Goal: Task Accomplishment & Management: Use online tool/utility

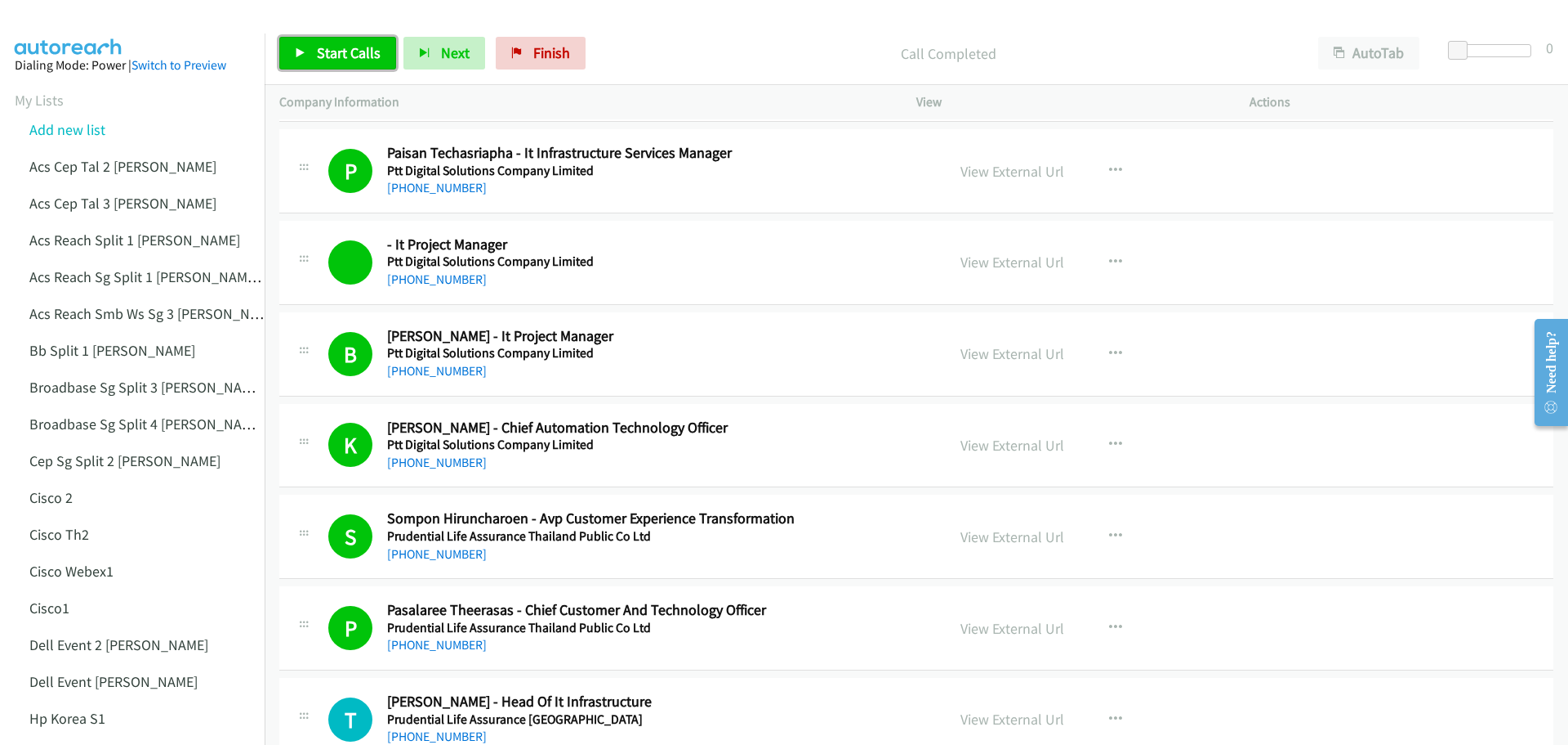
click at [345, 44] on span "Start Calls" at bounding box center [349, 53] width 64 height 19
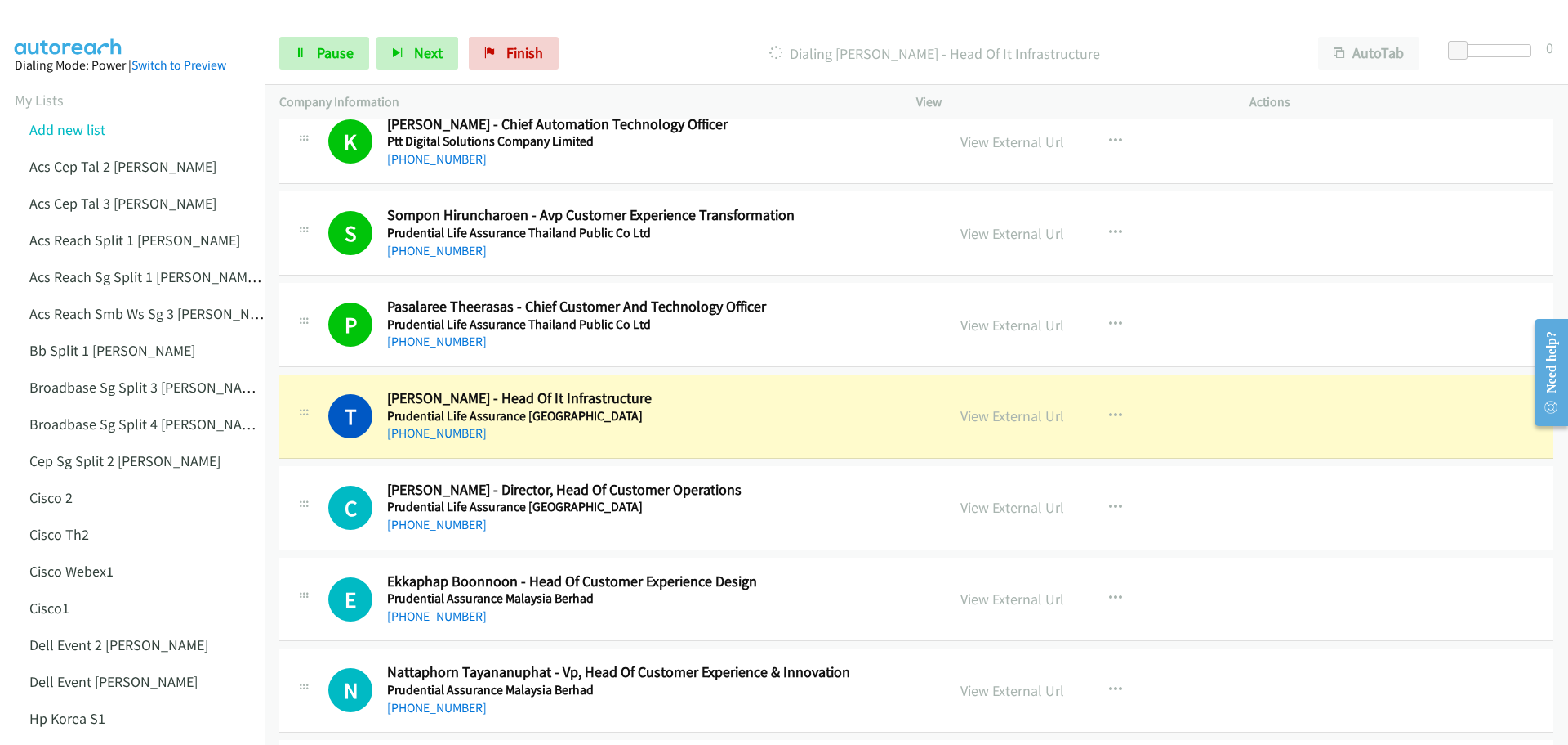
scroll to position [12253, 0]
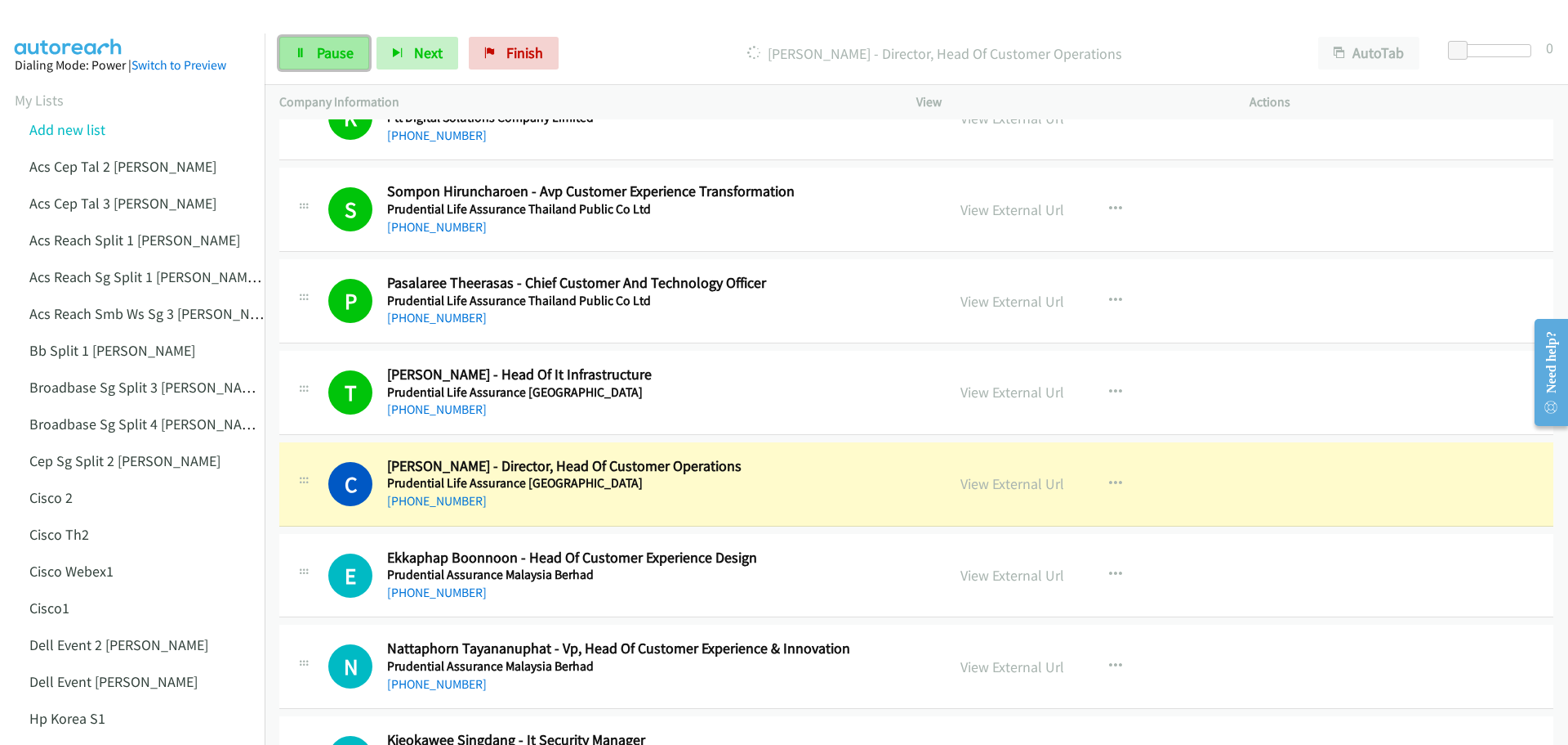
click at [325, 62] on link "Pause" at bounding box center [324, 53] width 90 height 33
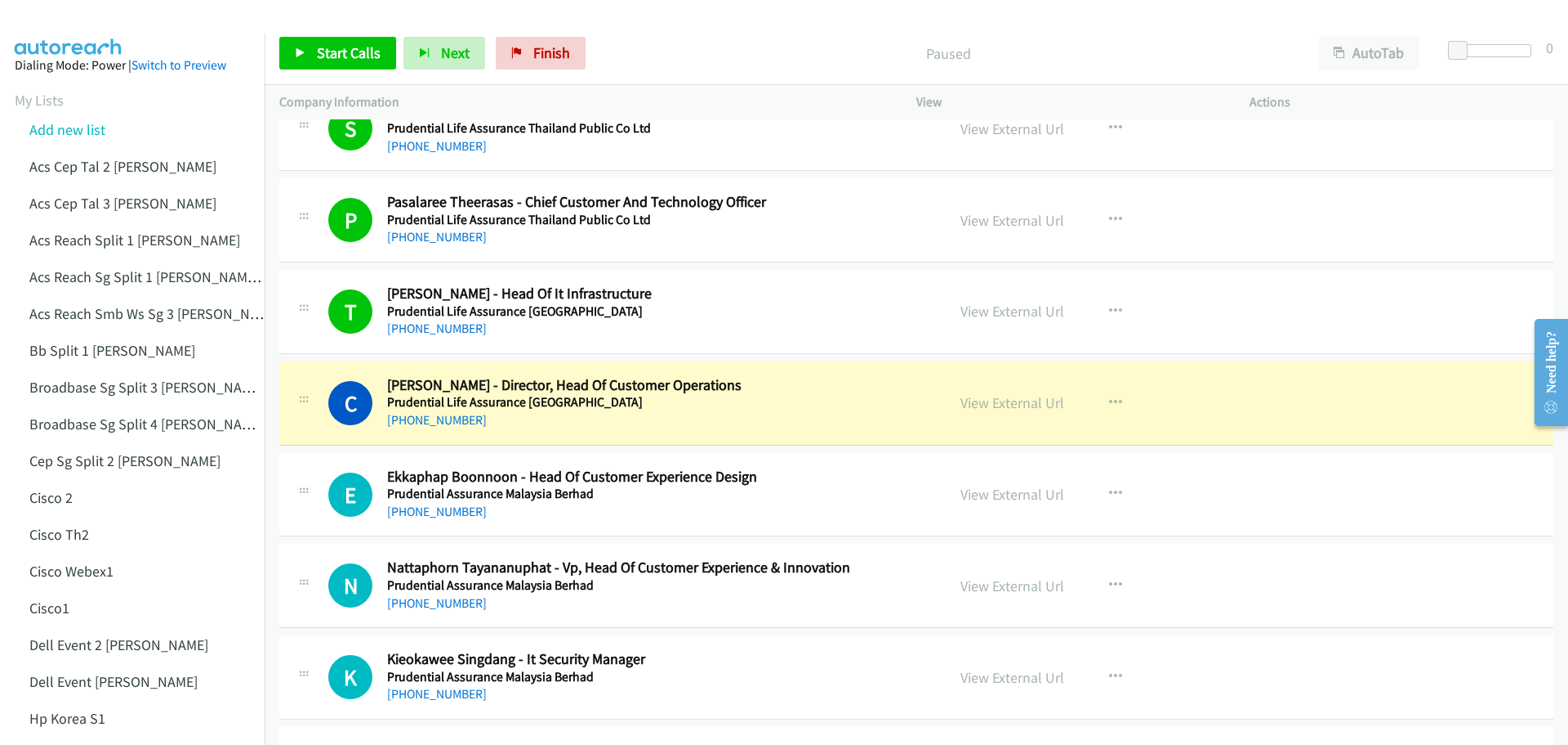
scroll to position [12335, 0]
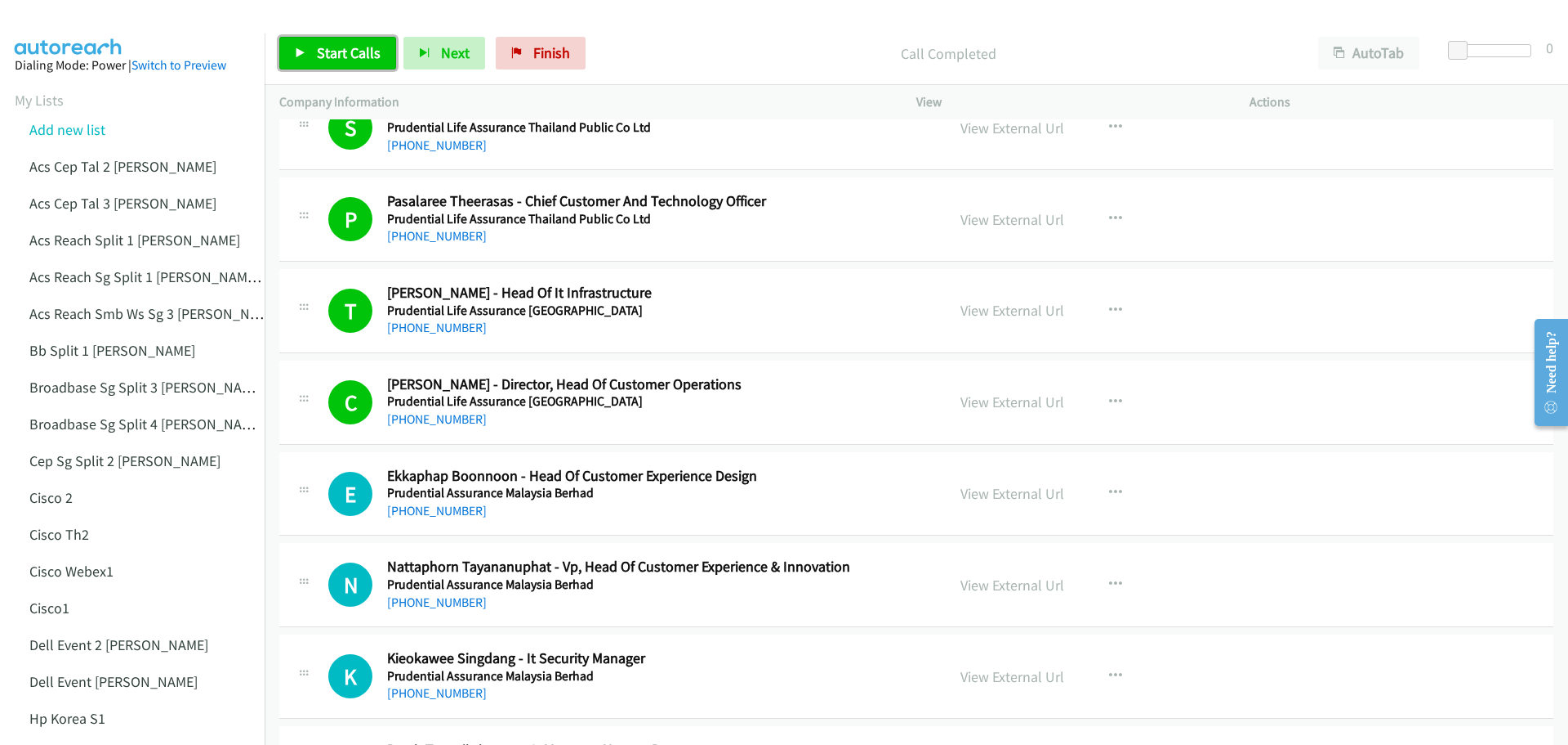
click at [335, 41] on link "Start Calls" at bounding box center [338, 53] width 117 height 33
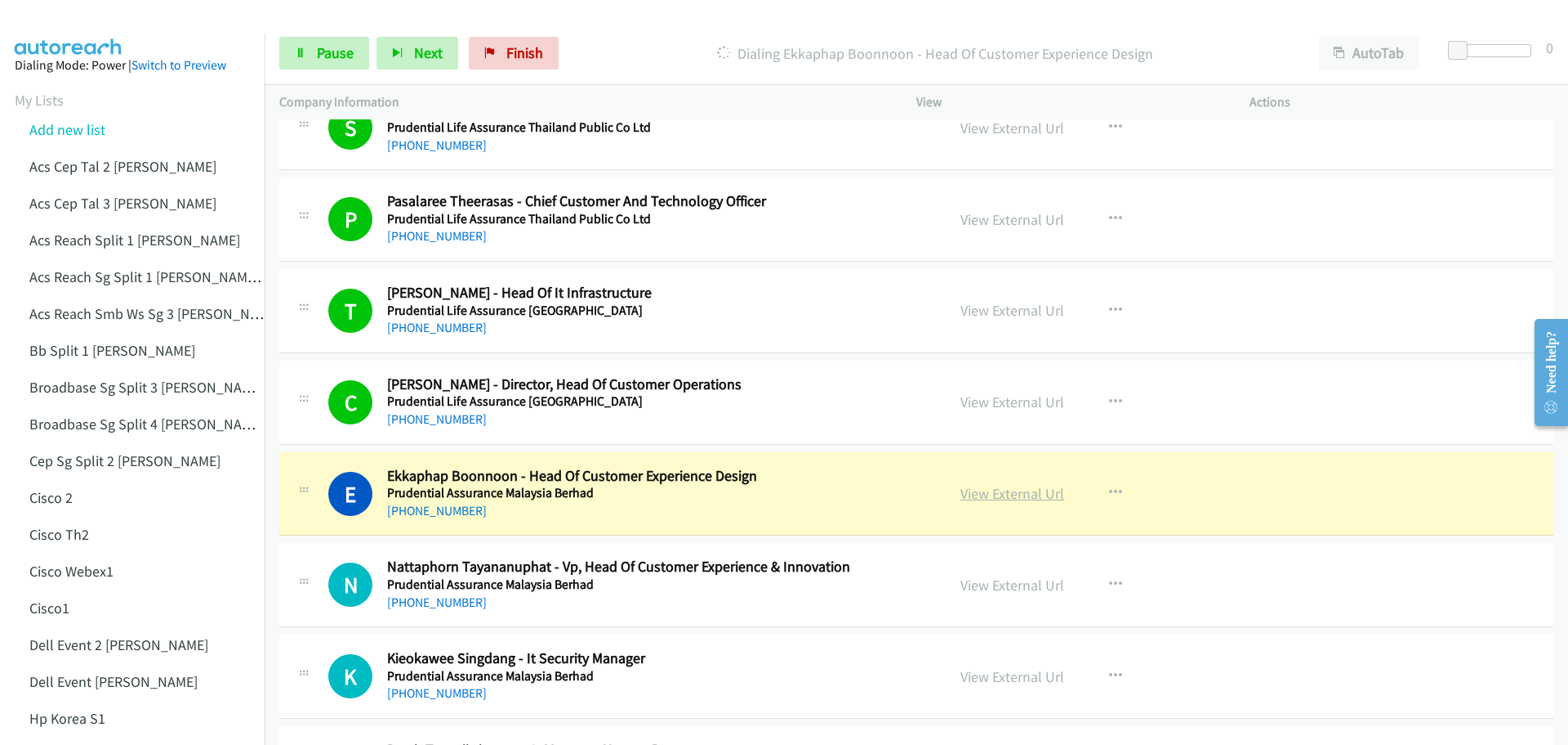
click at [1010, 497] on link "View External Url" at bounding box center [1012, 494] width 104 height 19
drag, startPoint x: 369, startPoint y: 71, endPoint x: 335, endPoint y: 73, distance: 34.1
click at [334, 72] on div "Start Calls Pause Next Finish Dialing Ekkaphap Boonnoon - Head Of Customer Expe…" at bounding box center [916, 53] width 1304 height 63
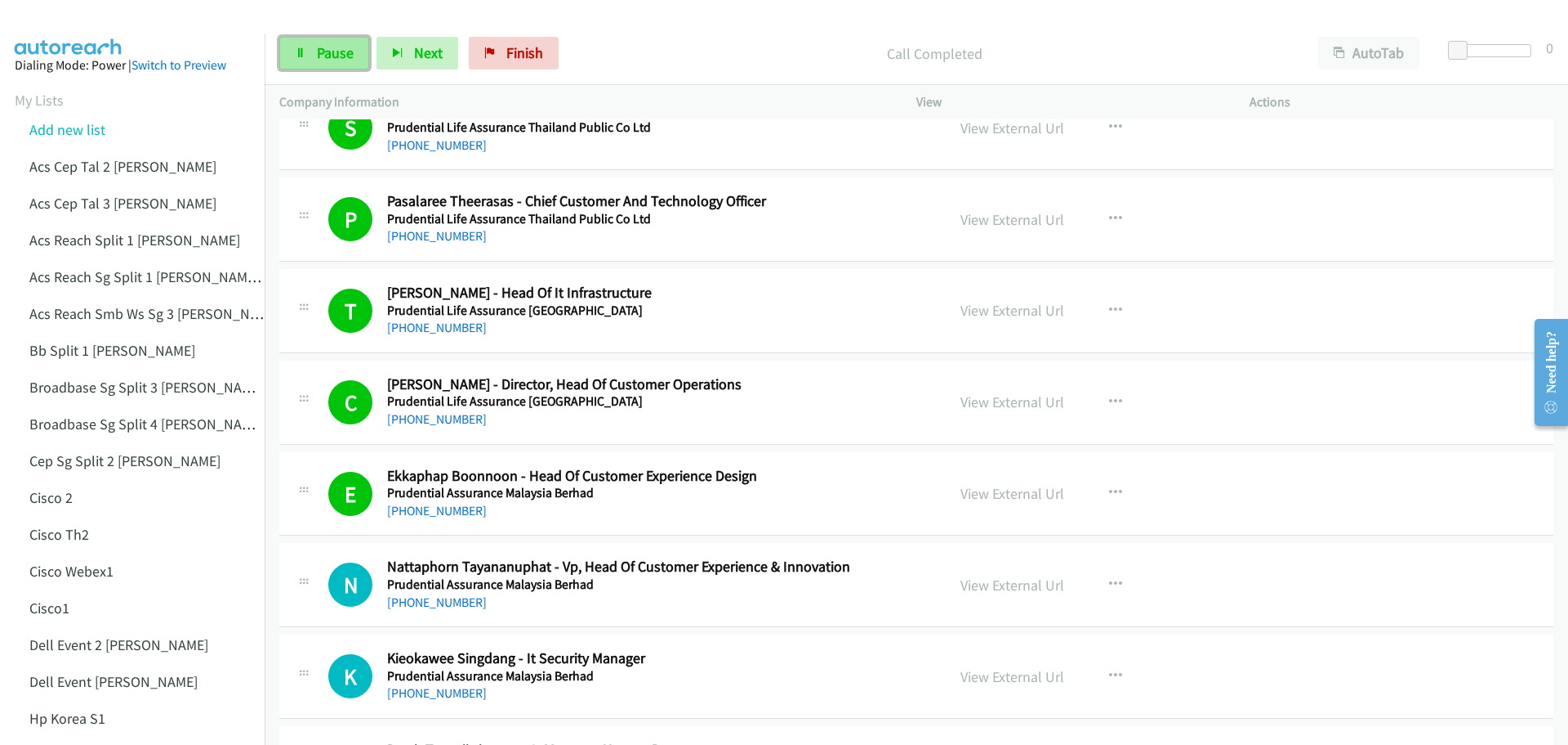
click at [337, 67] on link "Pause" at bounding box center [324, 53] width 90 height 33
click at [339, 45] on span "Start Calls" at bounding box center [349, 53] width 64 height 19
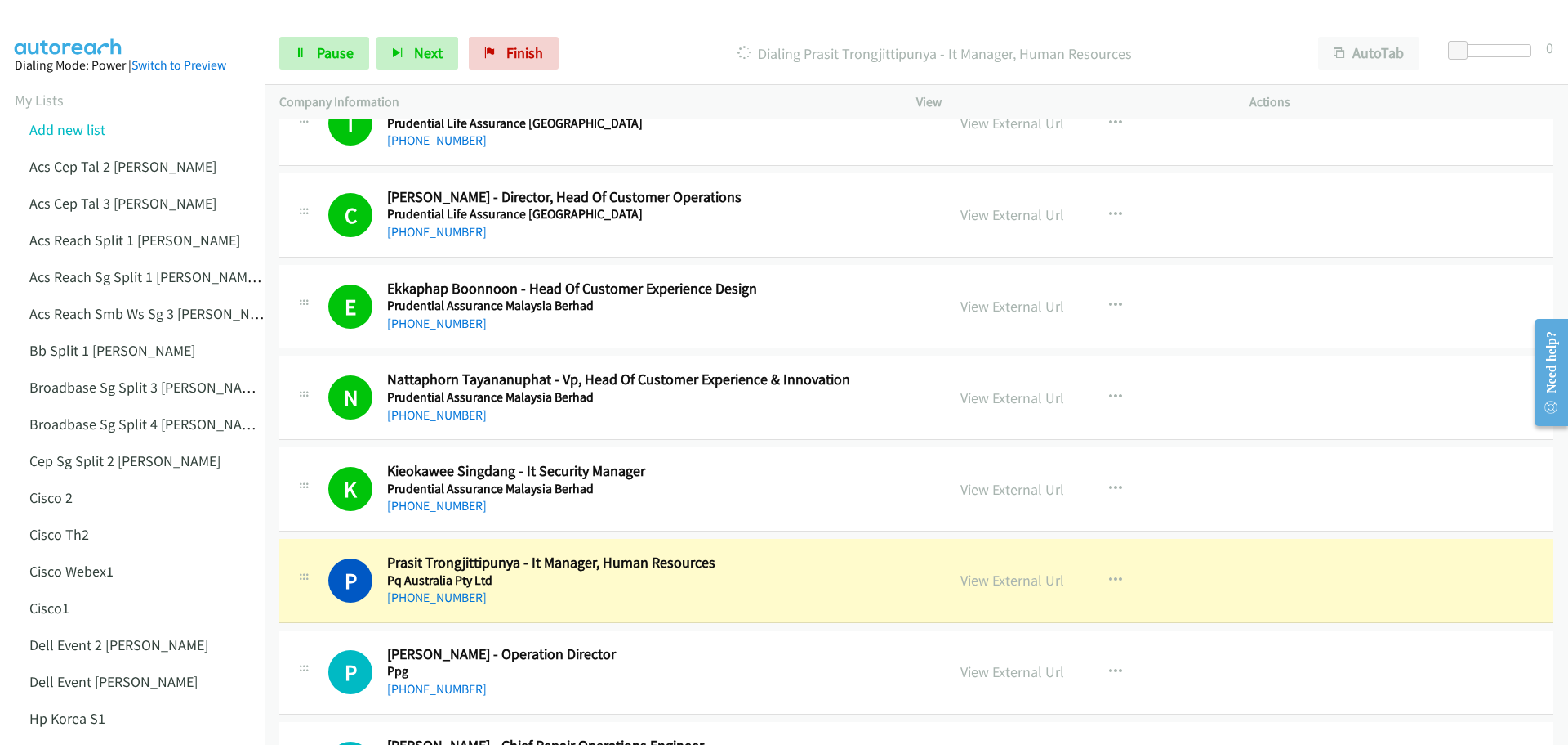
scroll to position [12825, 0]
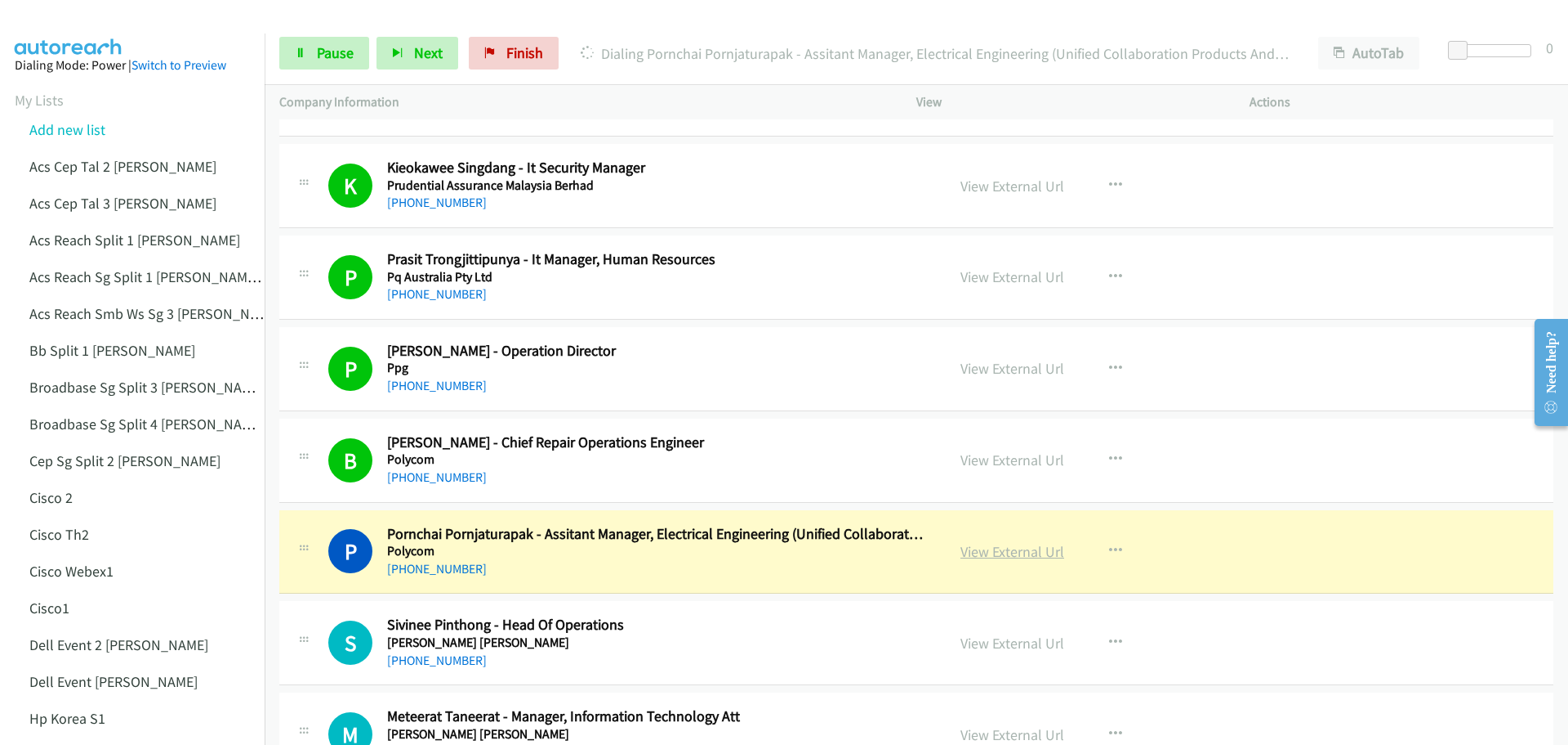
click at [1033, 548] on link "View External Url" at bounding box center [1012, 552] width 104 height 19
click at [333, 42] on link "Pause" at bounding box center [324, 53] width 90 height 33
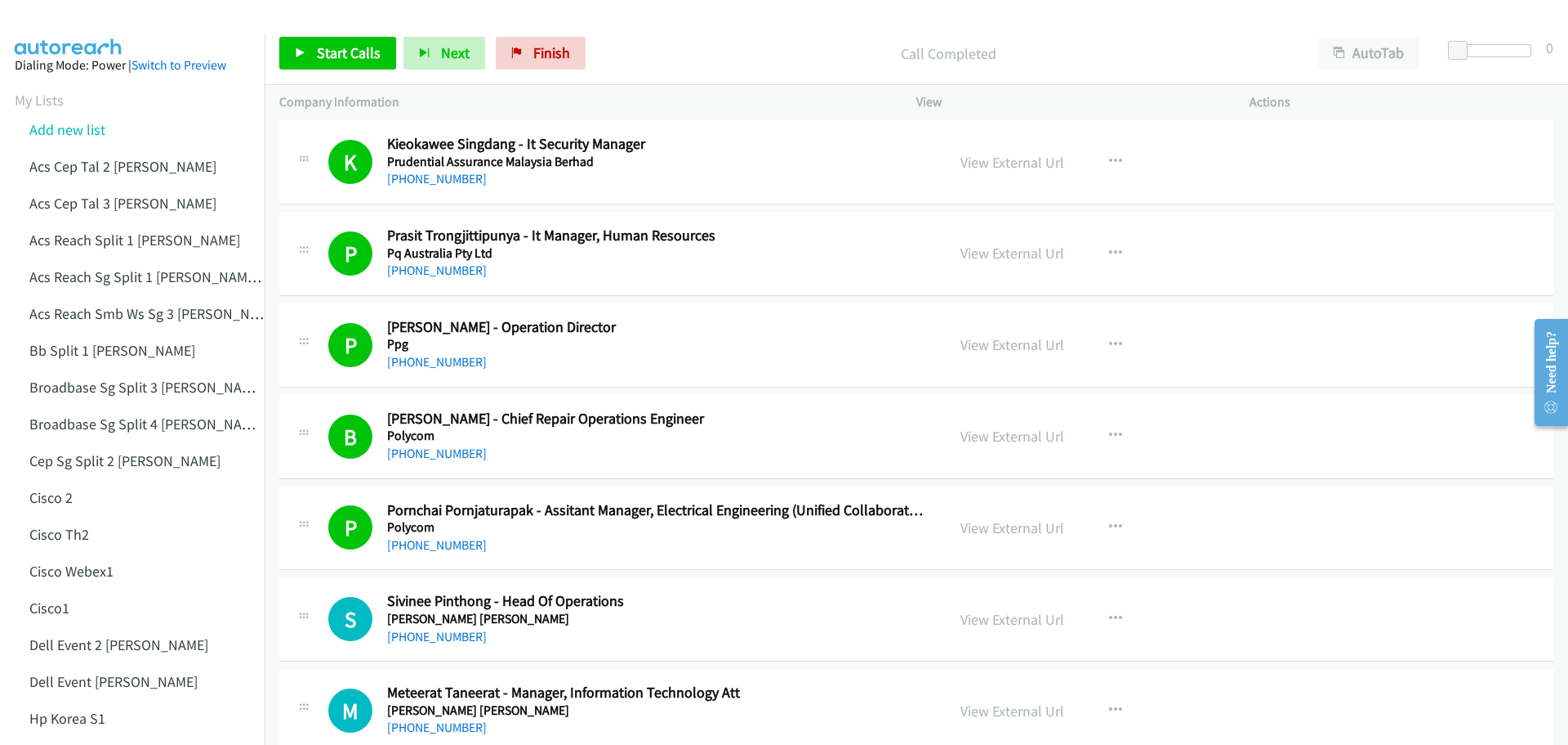
scroll to position [12989, 0]
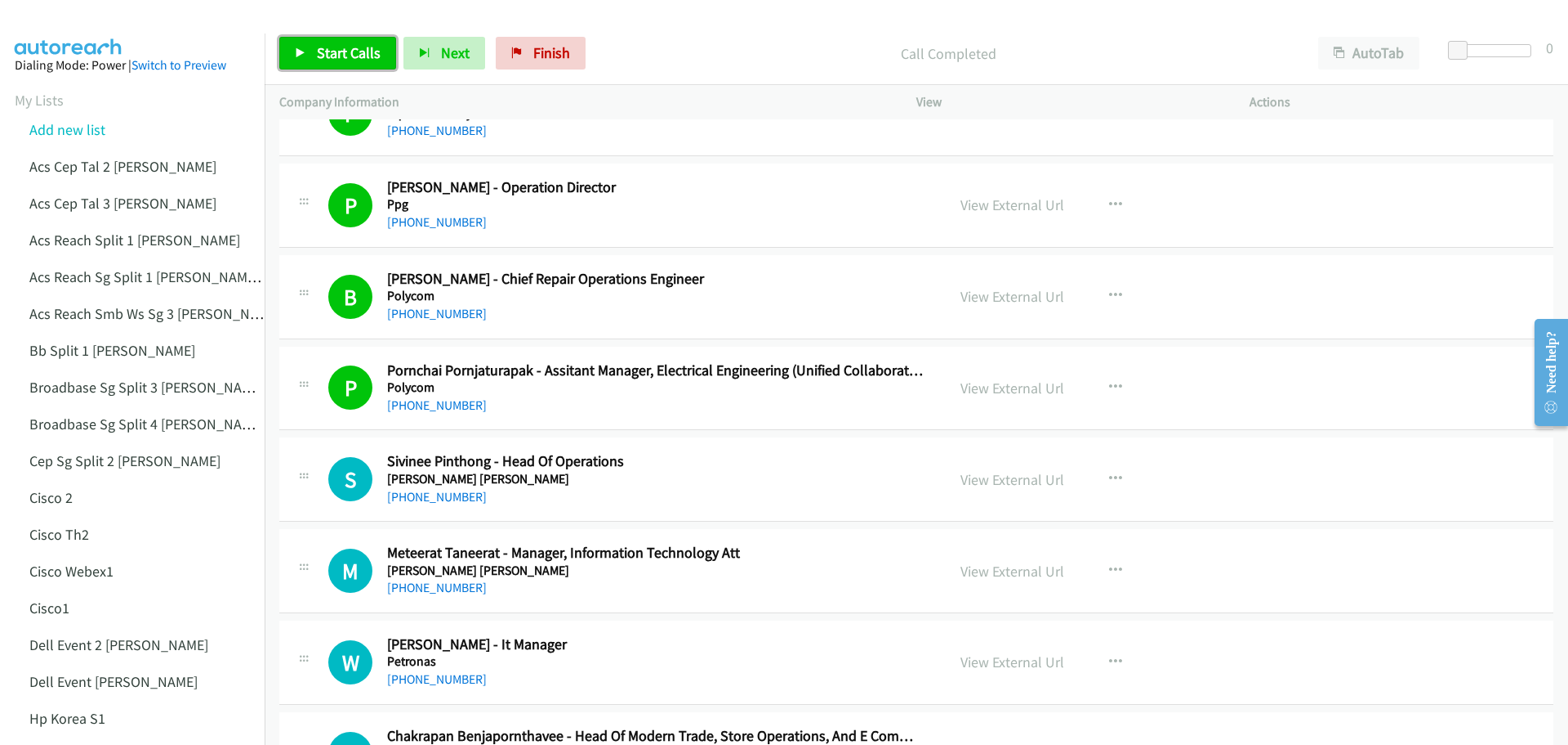
click at [353, 55] on span "Start Calls" at bounding box center [349, 53] width 64 height 19
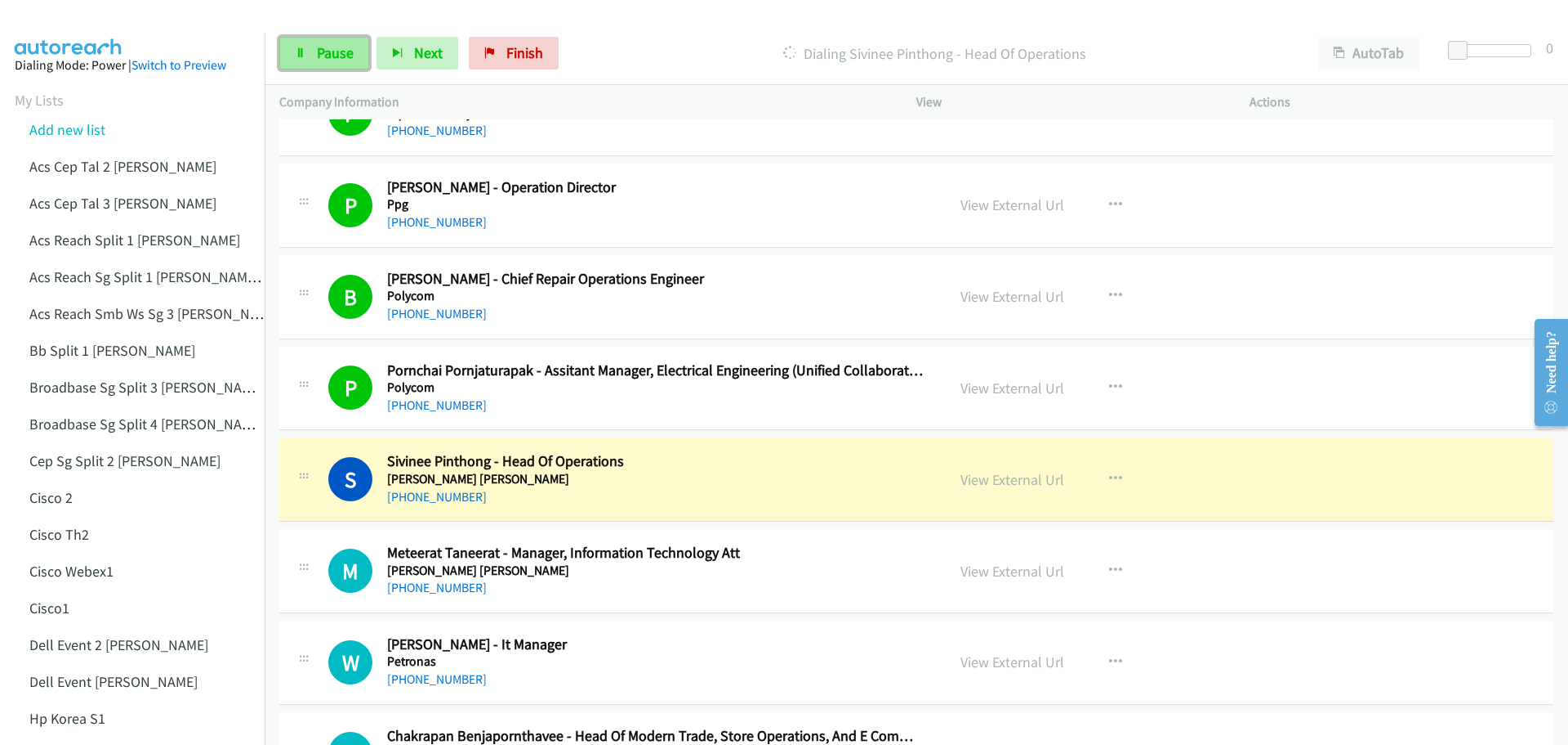
click at [345, 50] on span "Pause" at bounding box center [335, 53] width 37 height 19
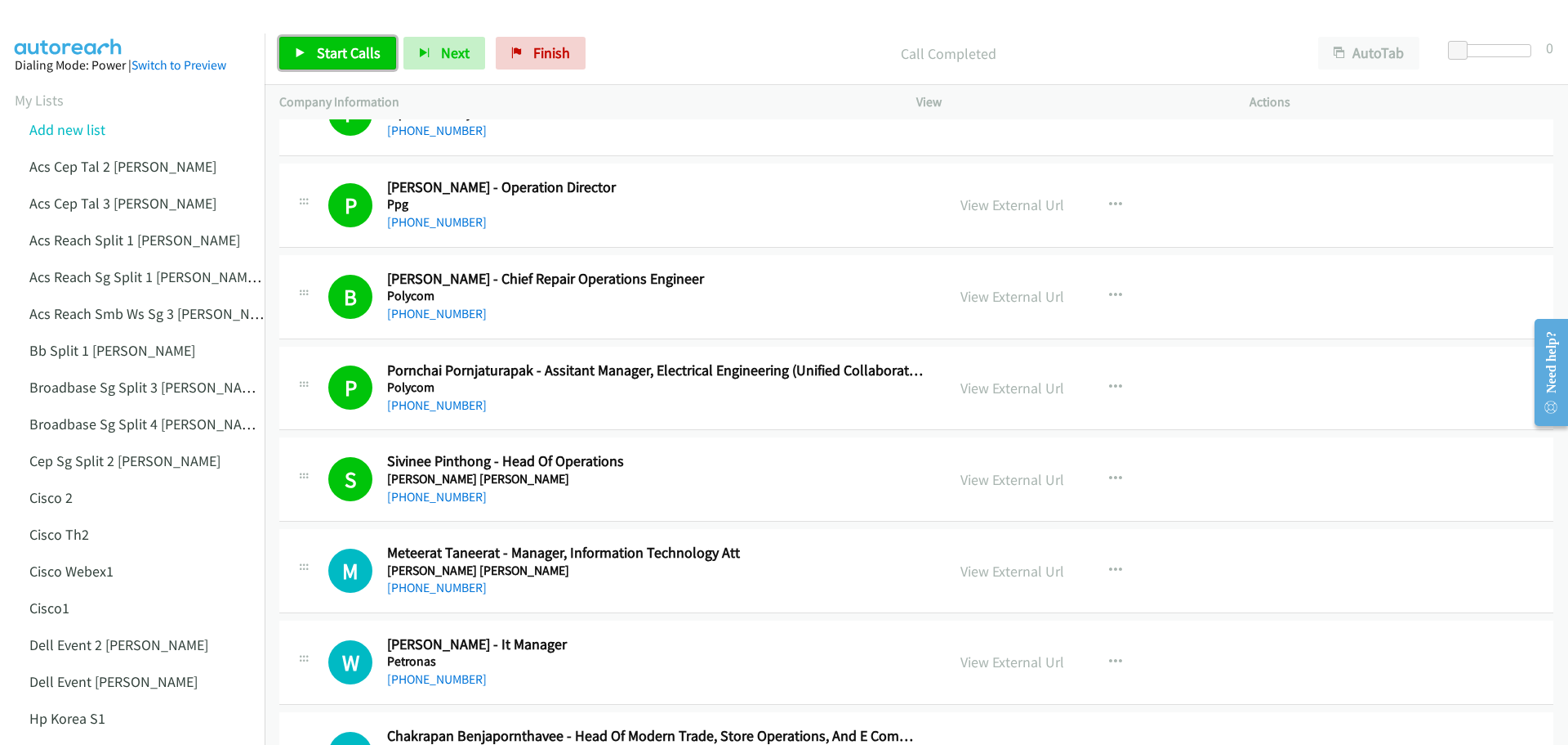
click at [317, 54] on span "Start Calls" at bounding box center [349, 53] width 64 height 19
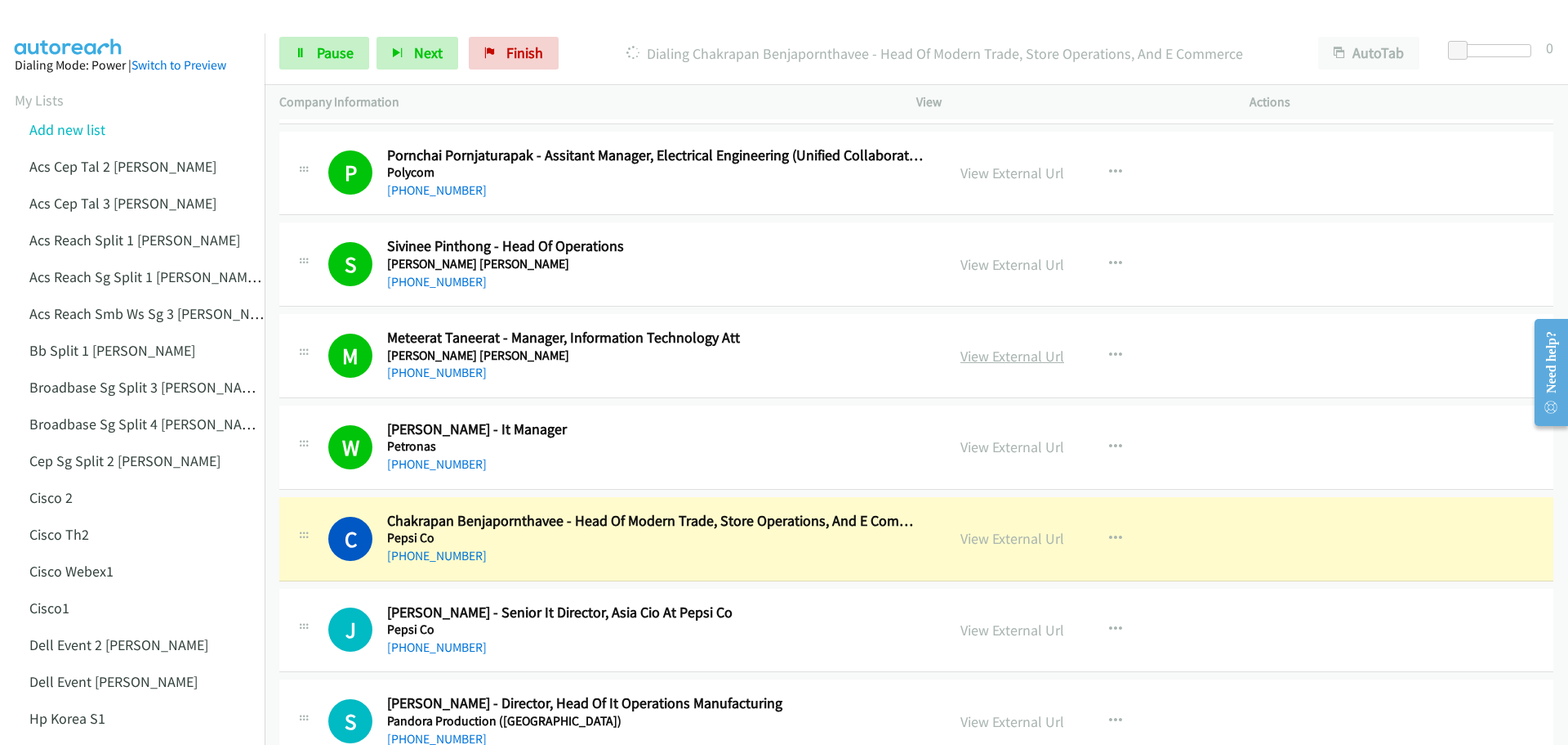
scroll to position [13234, 0]
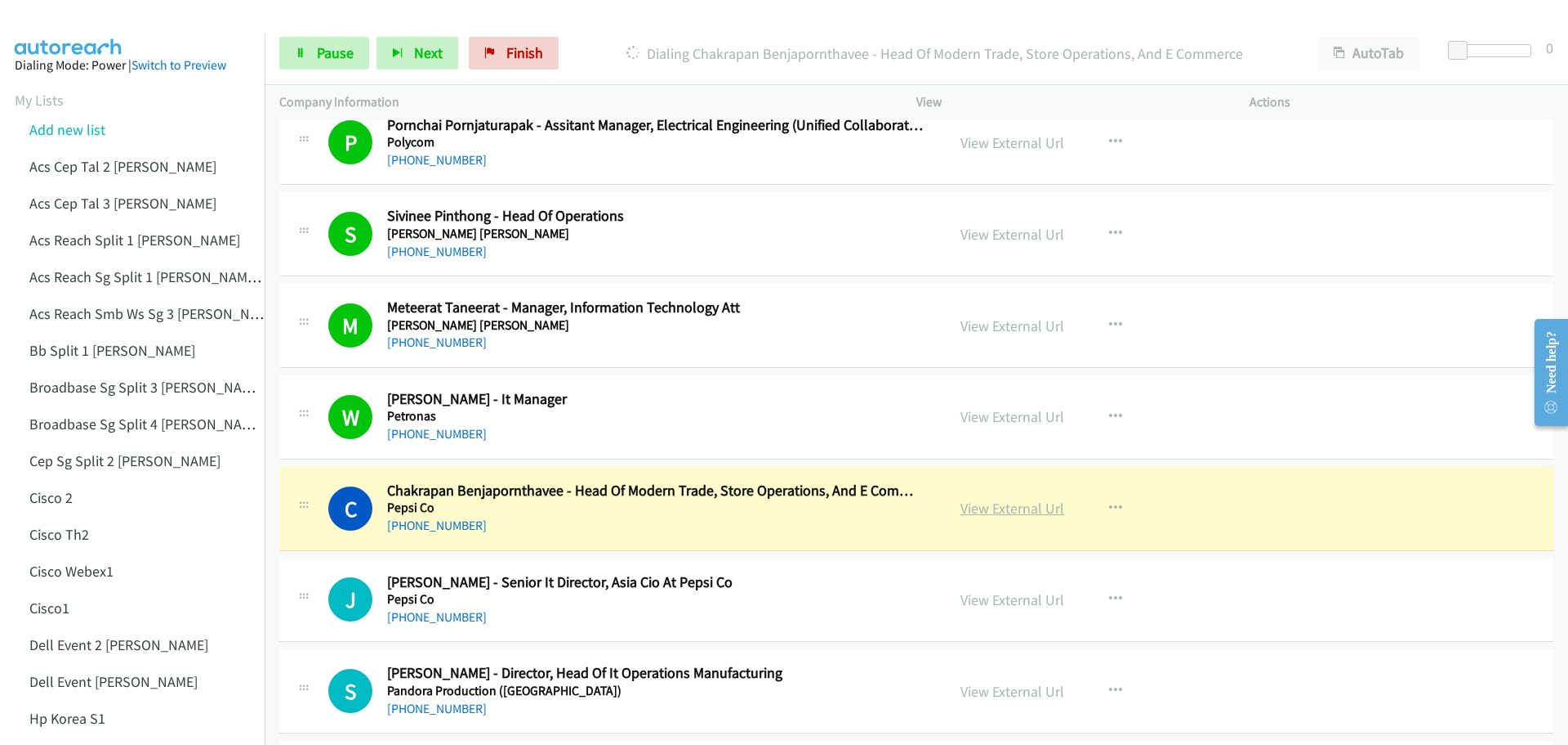
click at [998, 509] on link "View External Url" at bounding box center [1012, 508] width 104 height 19
click at [315, 41] on link "Pause" at bounding box center [324, 53] width 90 height 33
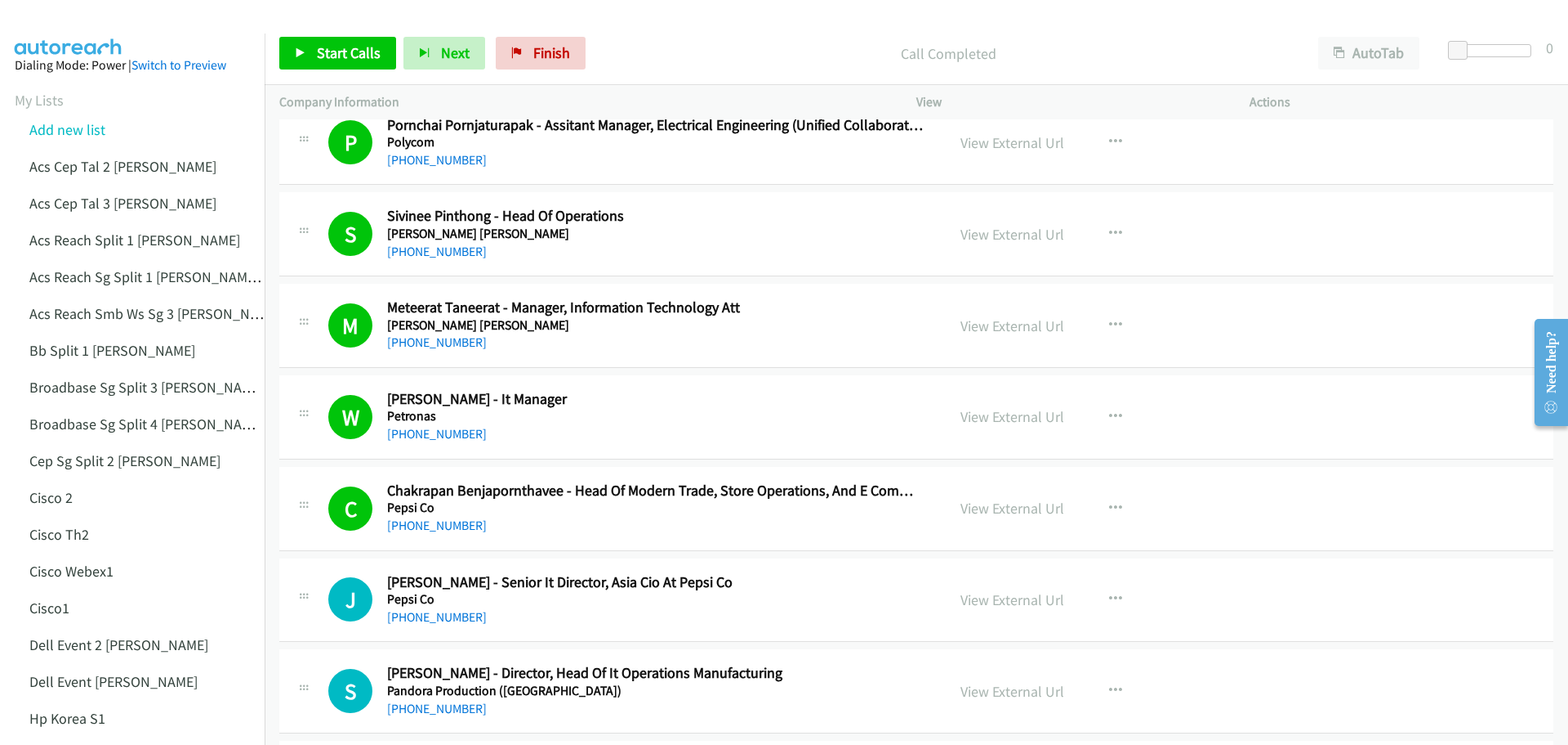
click at [348, 35] on div "Start Calls Pause Next Finish Call Completed AutoTab AutoTab 0" at bounding box center [916, 53] width 1304 height 63
click at [343, 55] on span "Start Calls" at bounding box center [349, 53] width 64 height 19
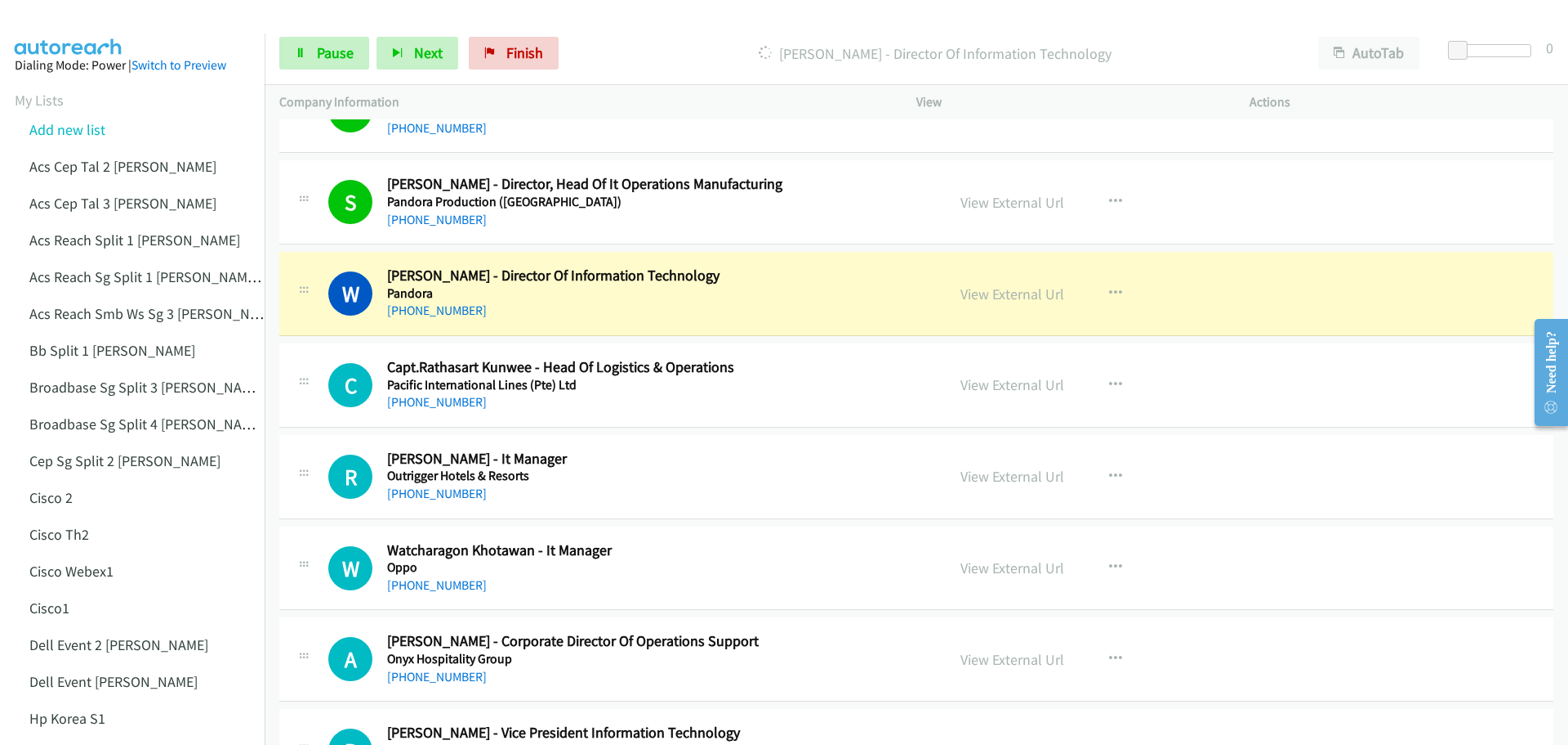
scroll to position [13724, 0]
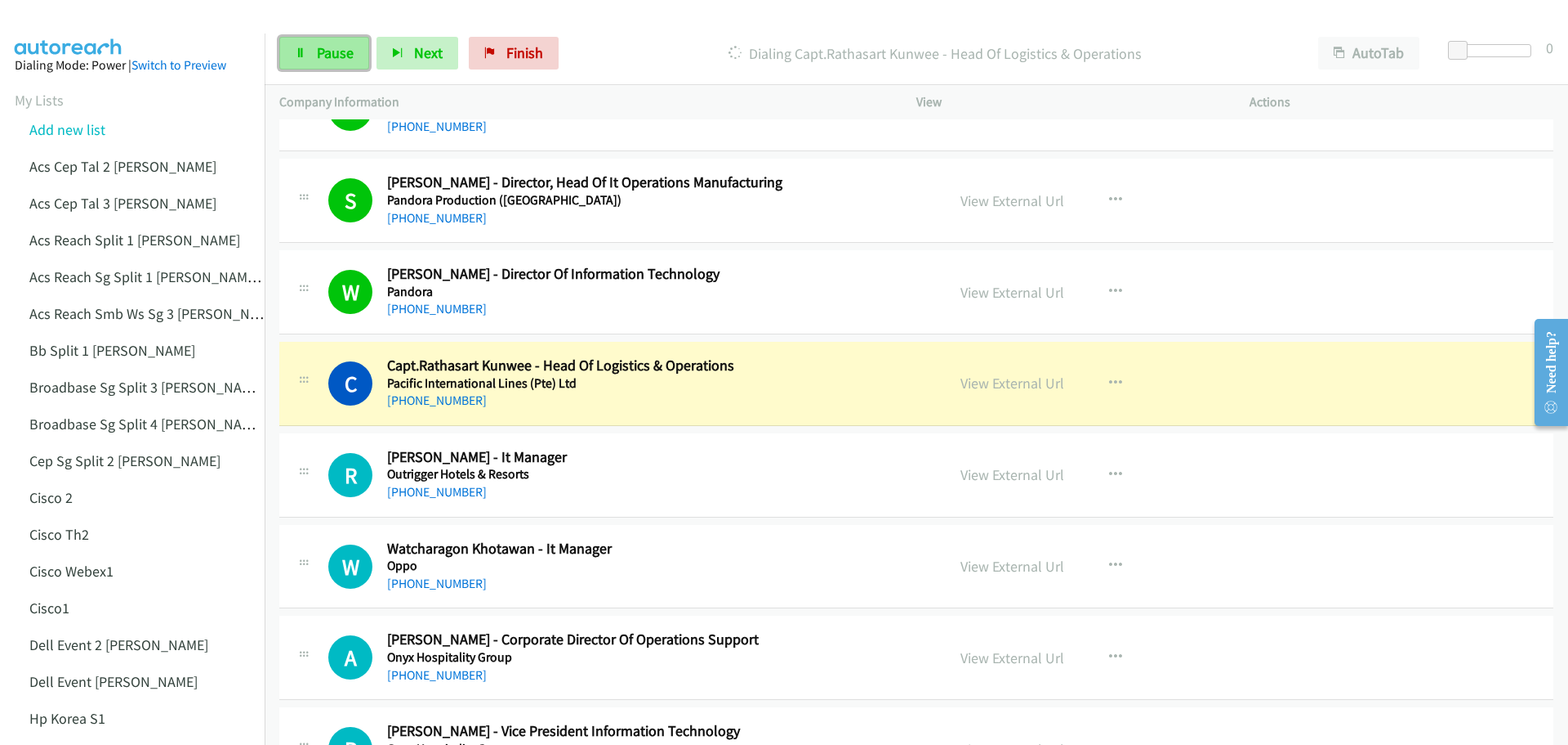
click at [330, 40] on link "Pause" at bounding box center [324, 53] width 90 height 33
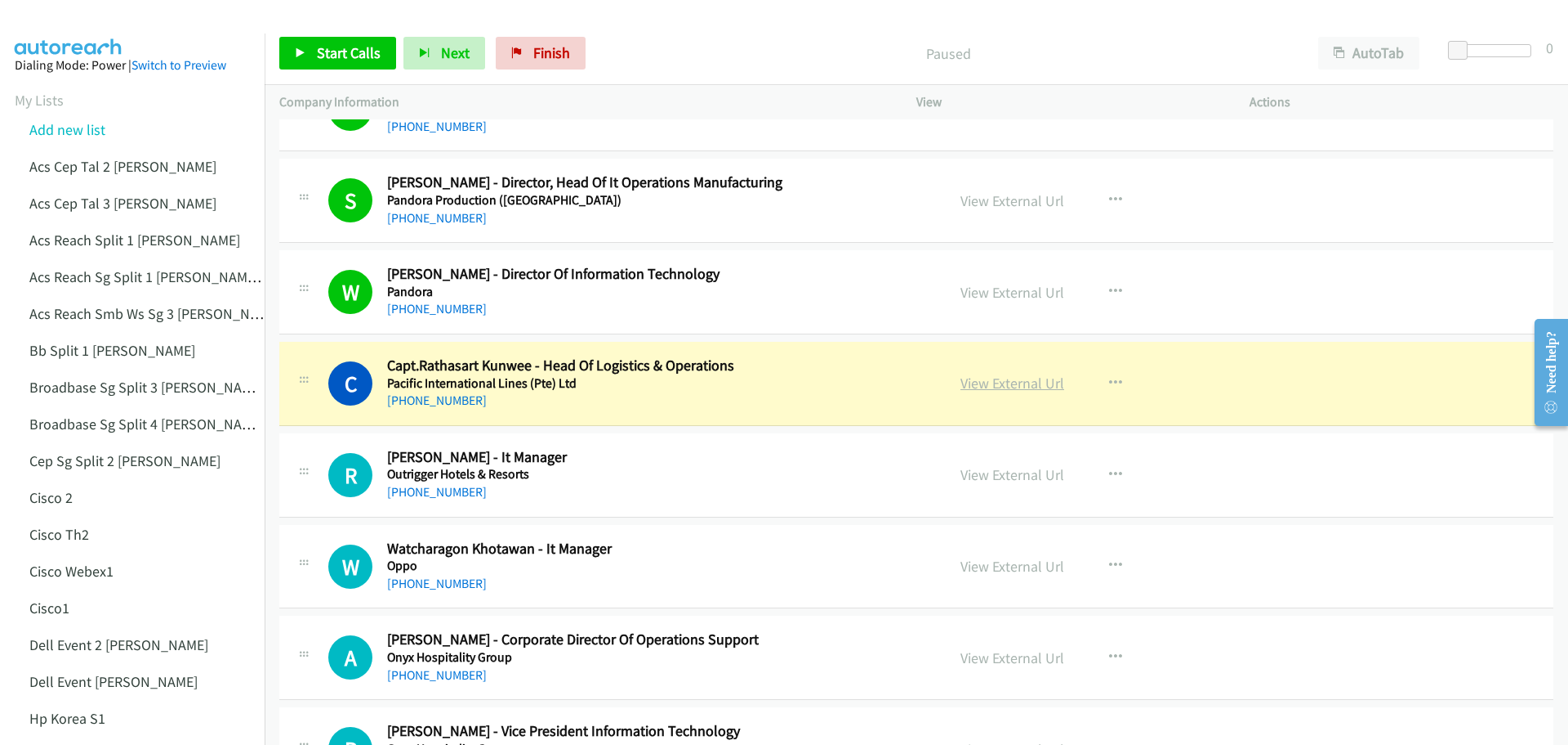
click at [998, 386] on link "View External Url" at bounding box center [1012, 383] width 104 height 19
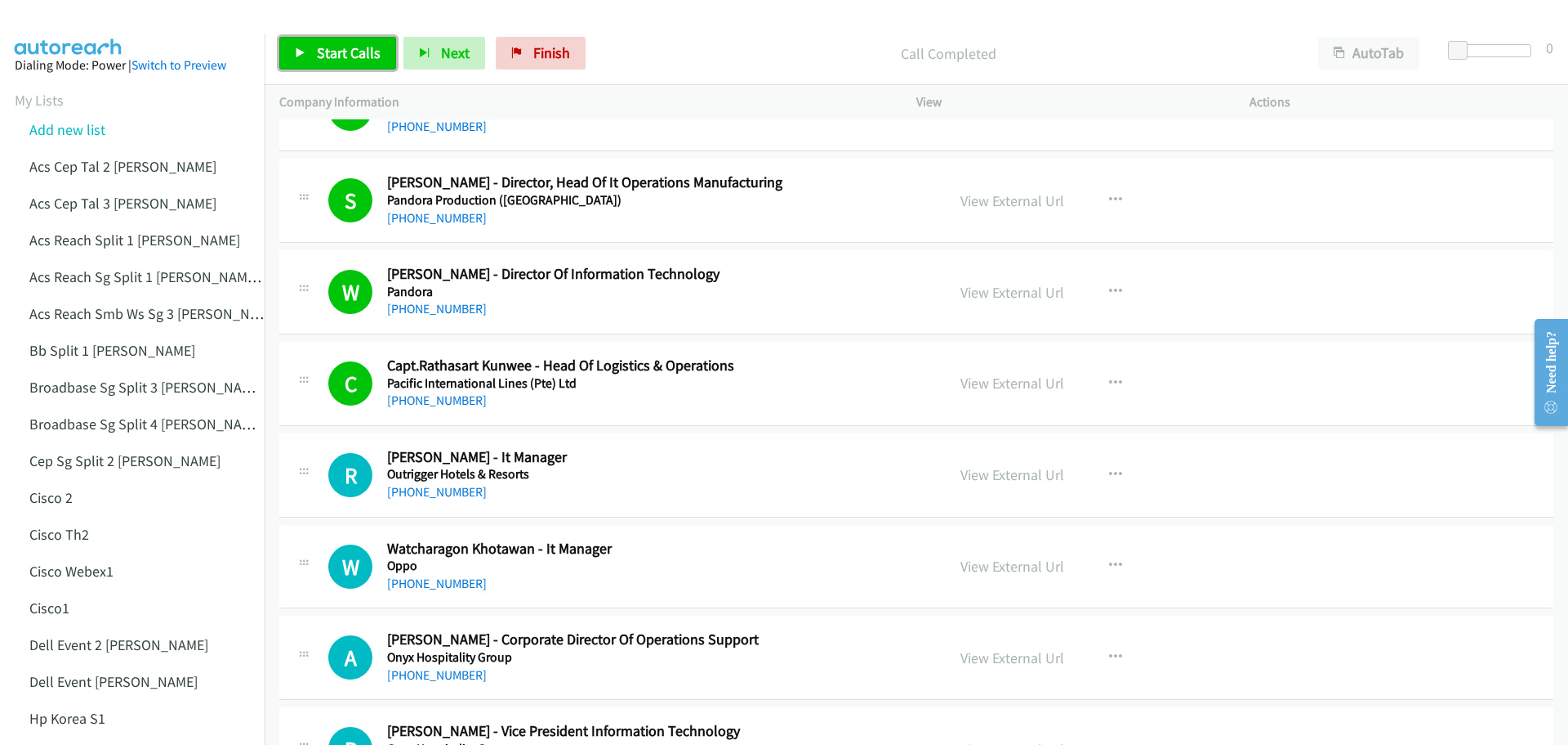
click at [308, 48] on link "Start Calls" at bounding box center [338, 53] width 117 height 33
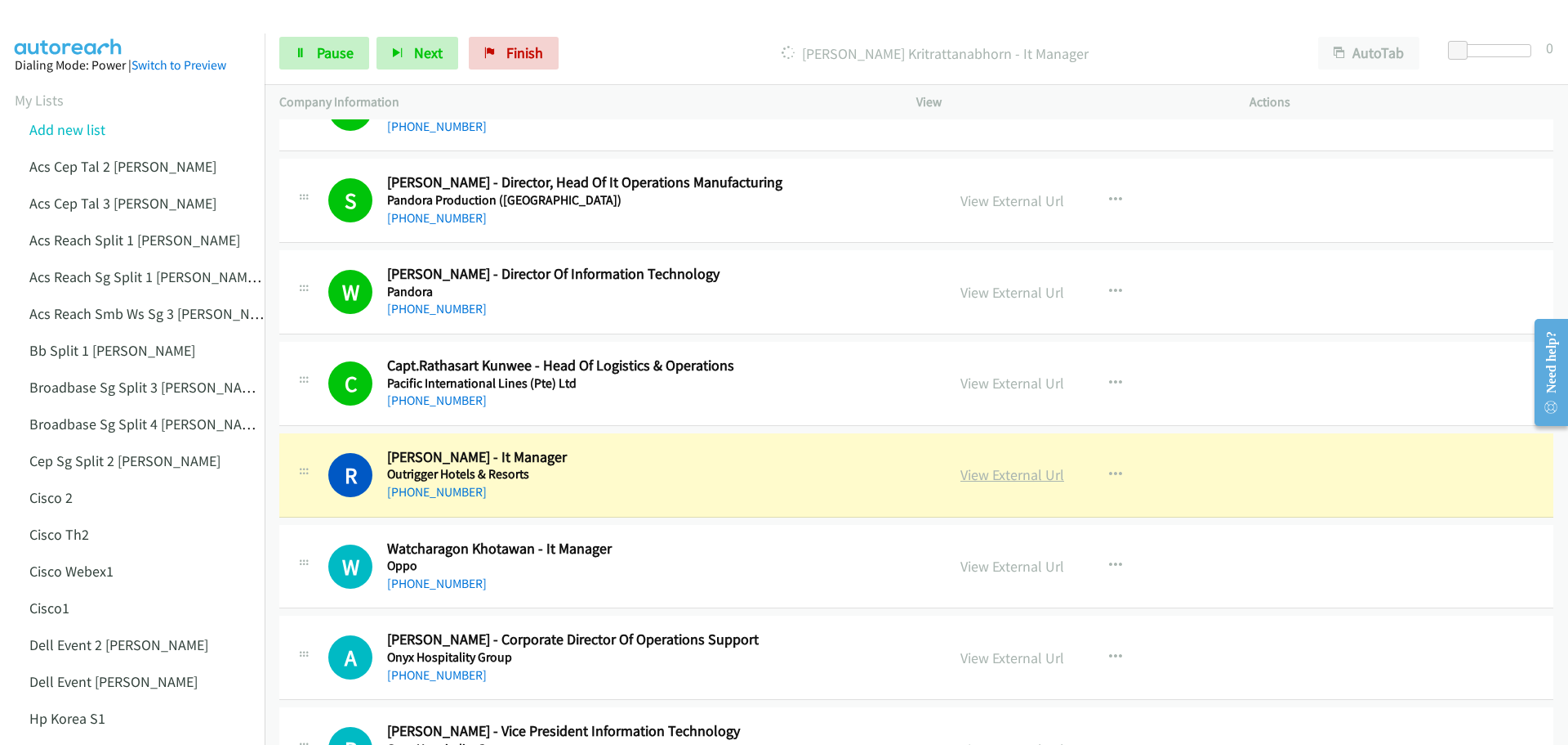
click at [1002, 473] on link "View External Url" at bounding box center [1012, 475] width 104 height 19
click at [346, 51] on span "Pause" at bounding box center [335, 53] width 37 height 19
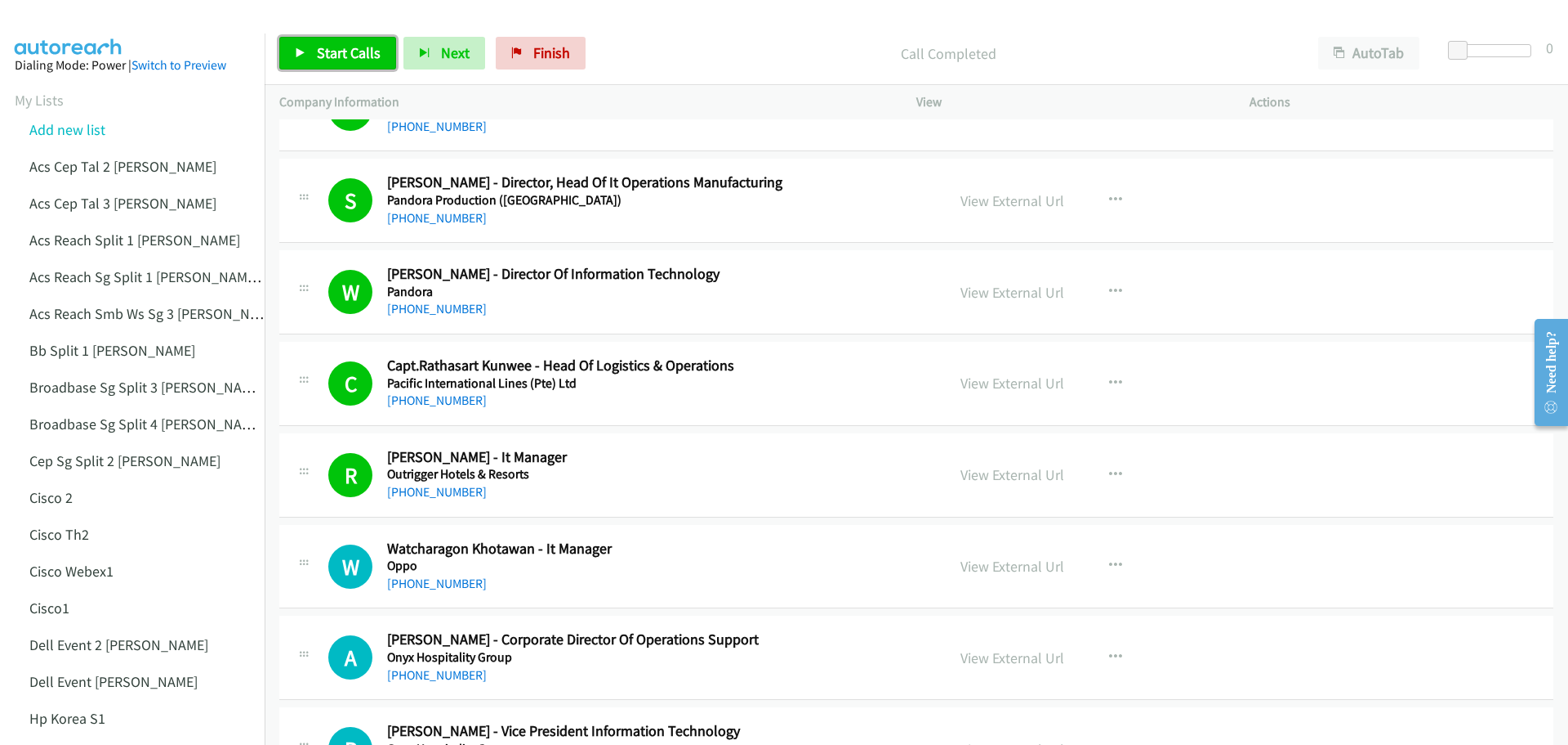
click at [309, 56] on link "Start Calls" at bounding box center [338, 53] width 117 height 33
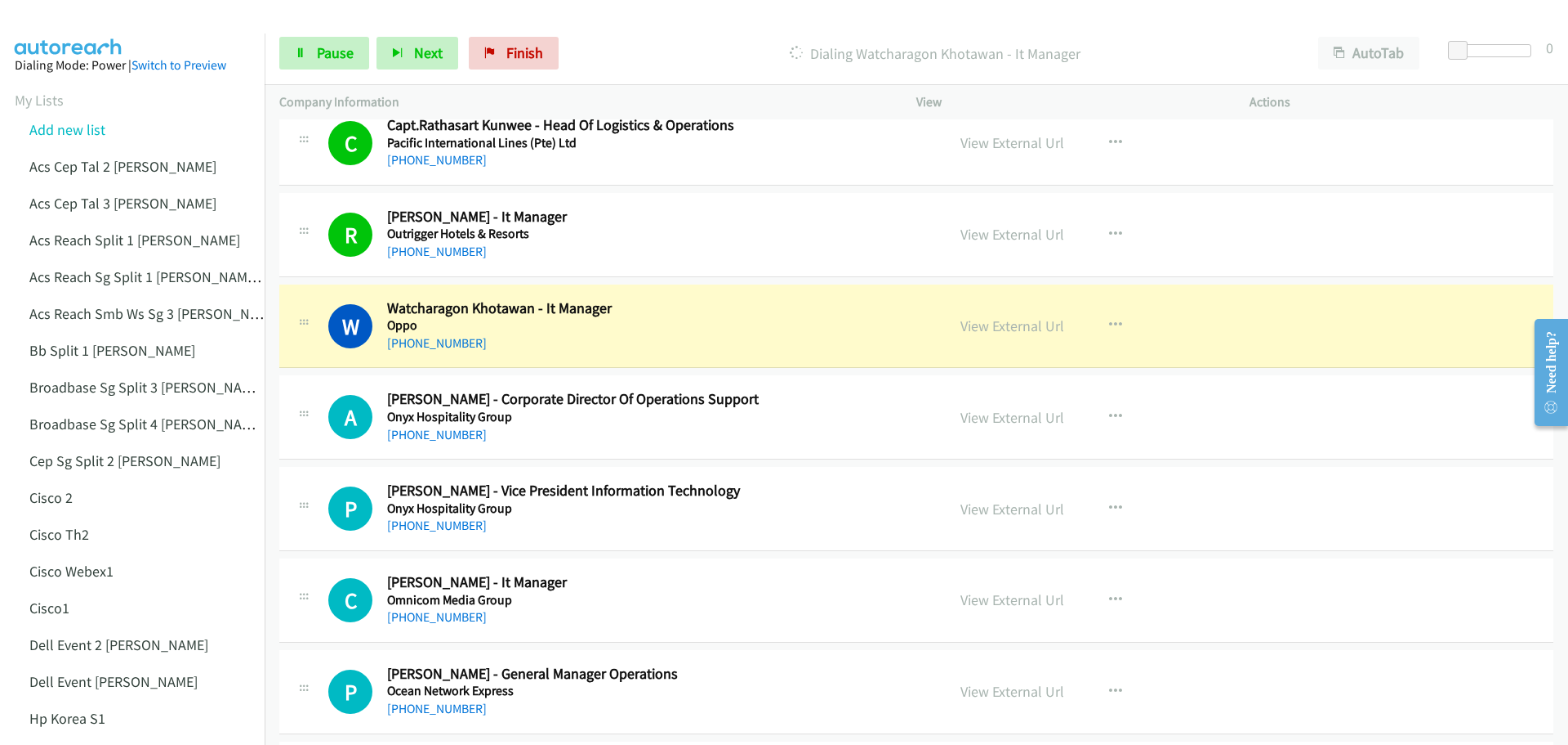
scroll to position [13969, 0]
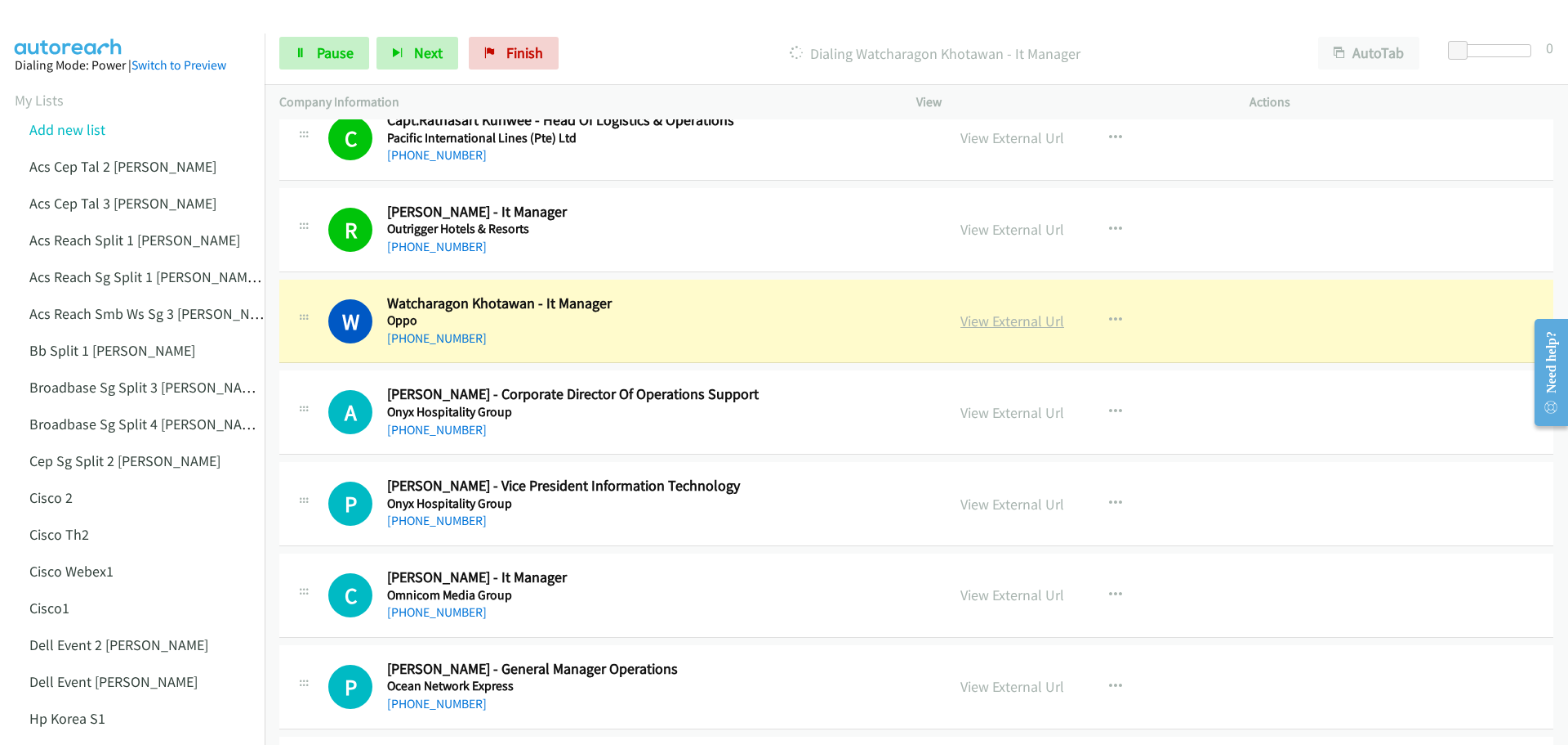
click at [1018, 320] on link "View External Url" at bounding box center [1012, 321] width 104 height 19
click at [348, 36] on div "Start Calls Pause Next Finish Dialing Watcharagon Khotawan - It Manager AutoTab…" at bounding box center [916, 53] width 1304 height 63
click at [337, 60] on span "Pause" at bounding box center [335, 53] width 37 height 19
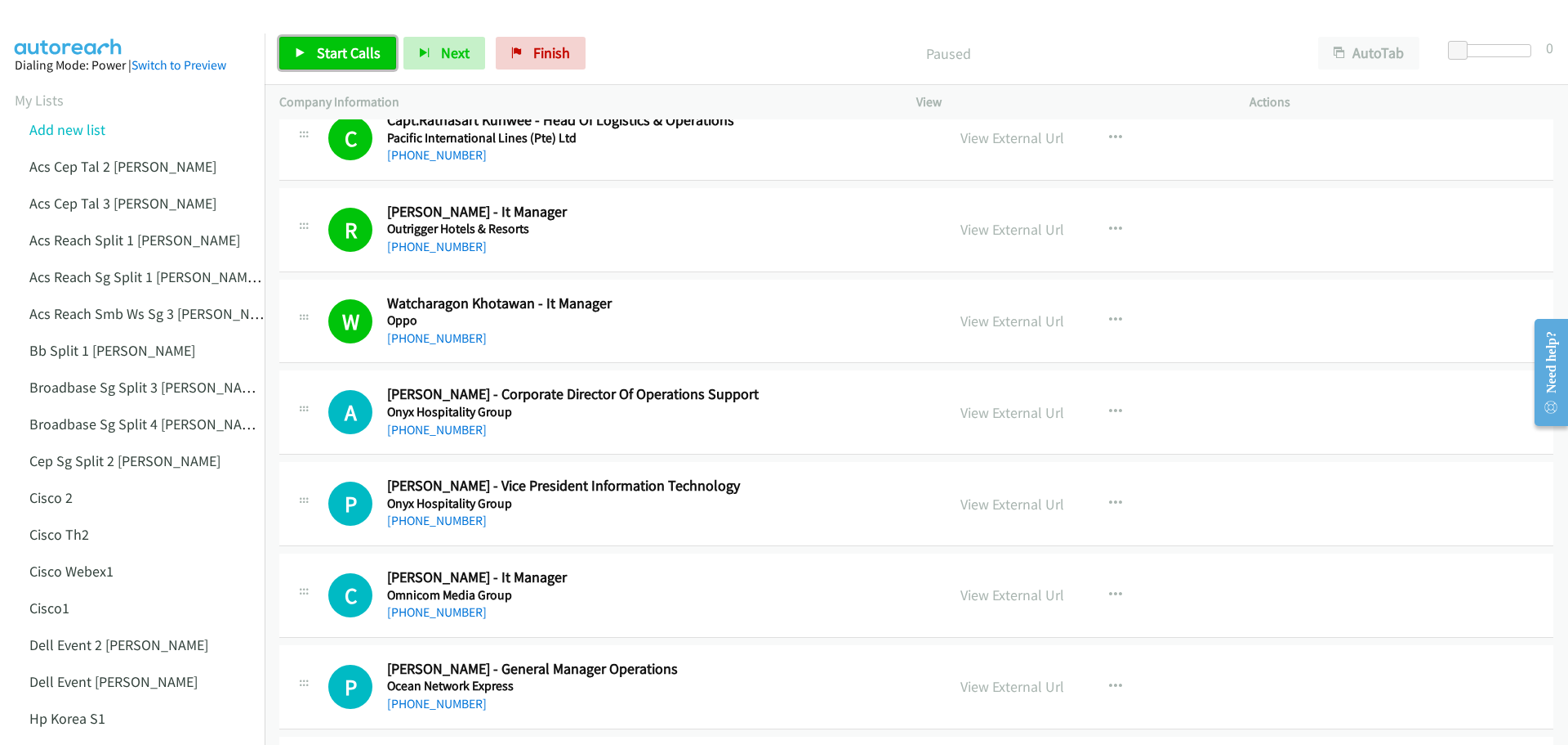
click at [341, 61] on span "Start Calls" at bounding box center [349, 53] width 64 height 19
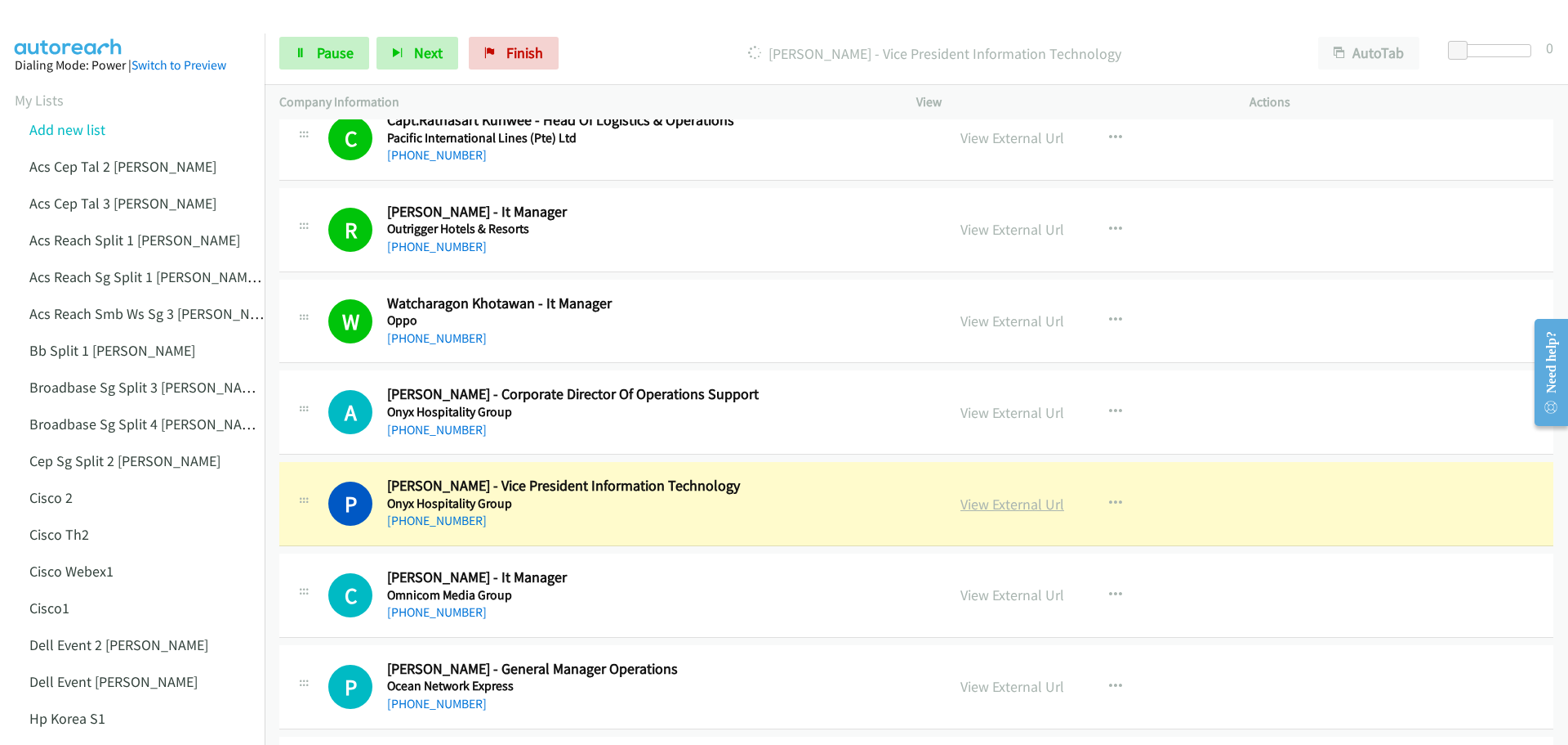
click at [1023, 511] on link "View External Url" at bounding box center [1012, 504] width 104 height 19
click at [319, 51] on span "Pause" at bounding box center [335, 53] width 37 height 19
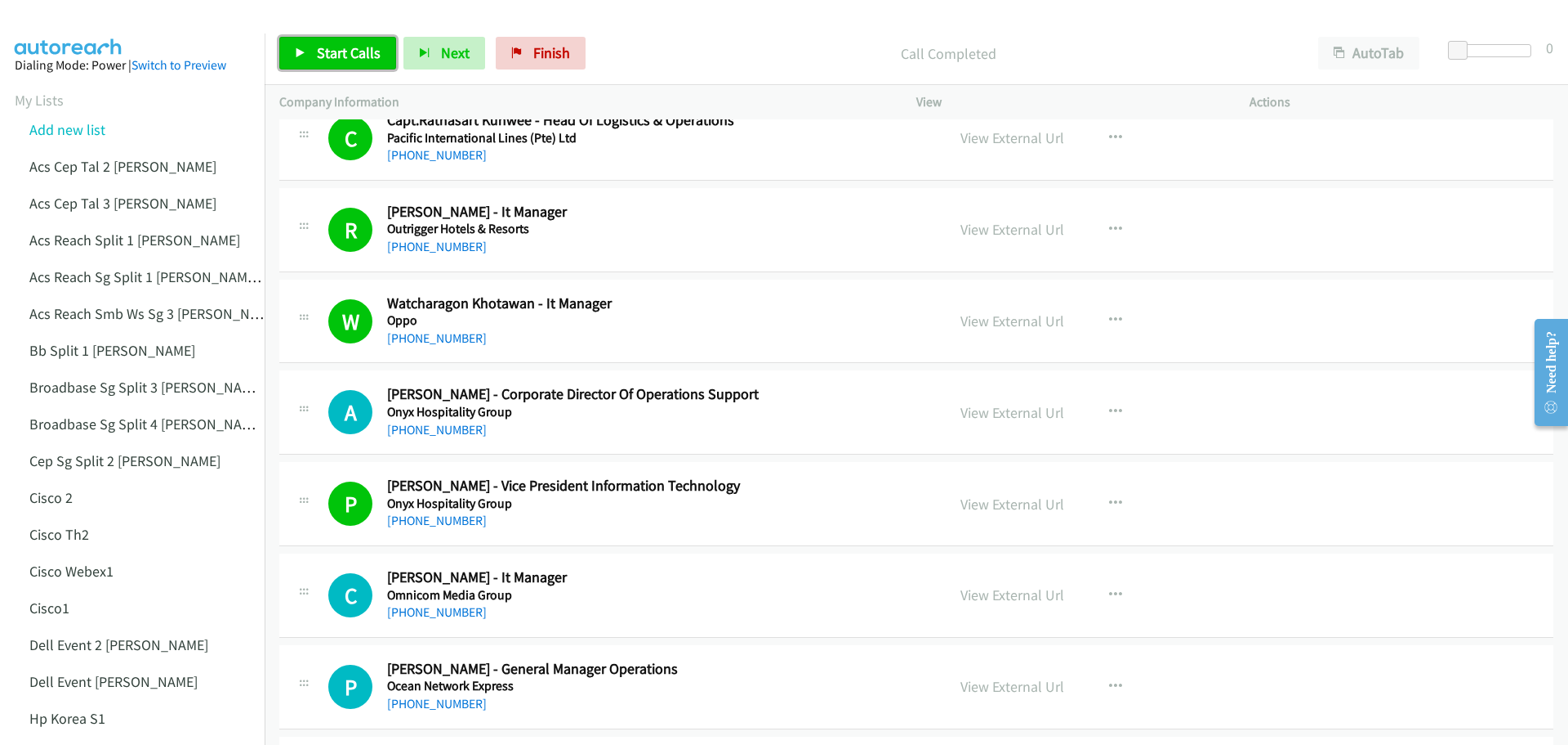
click at [314, 53] on link "Start Calls" at bounding box center [338, 53] width 117 height 33
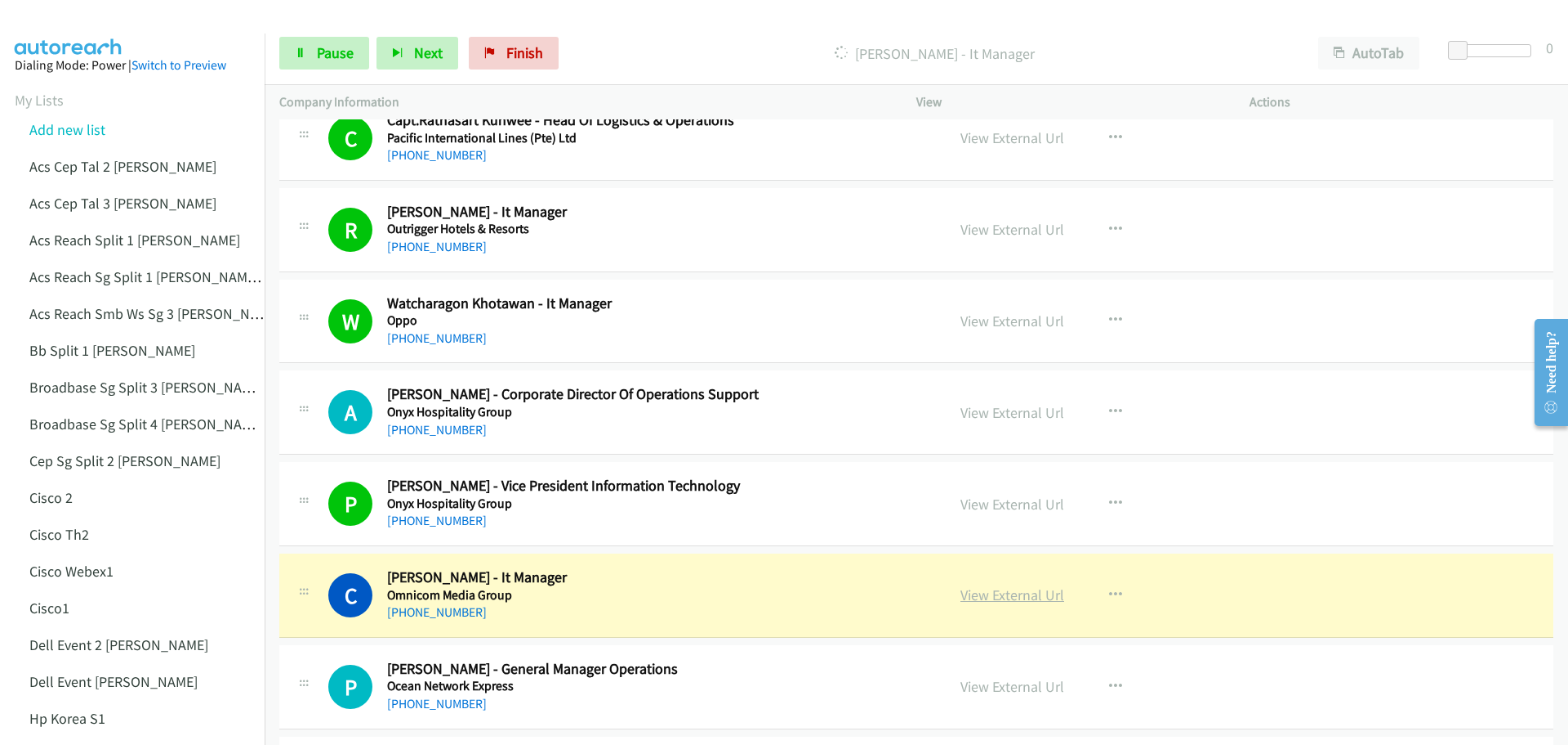
click at [1012, 593] on link "View External Url" at bounding box center [1012, 595] width 104 height 19
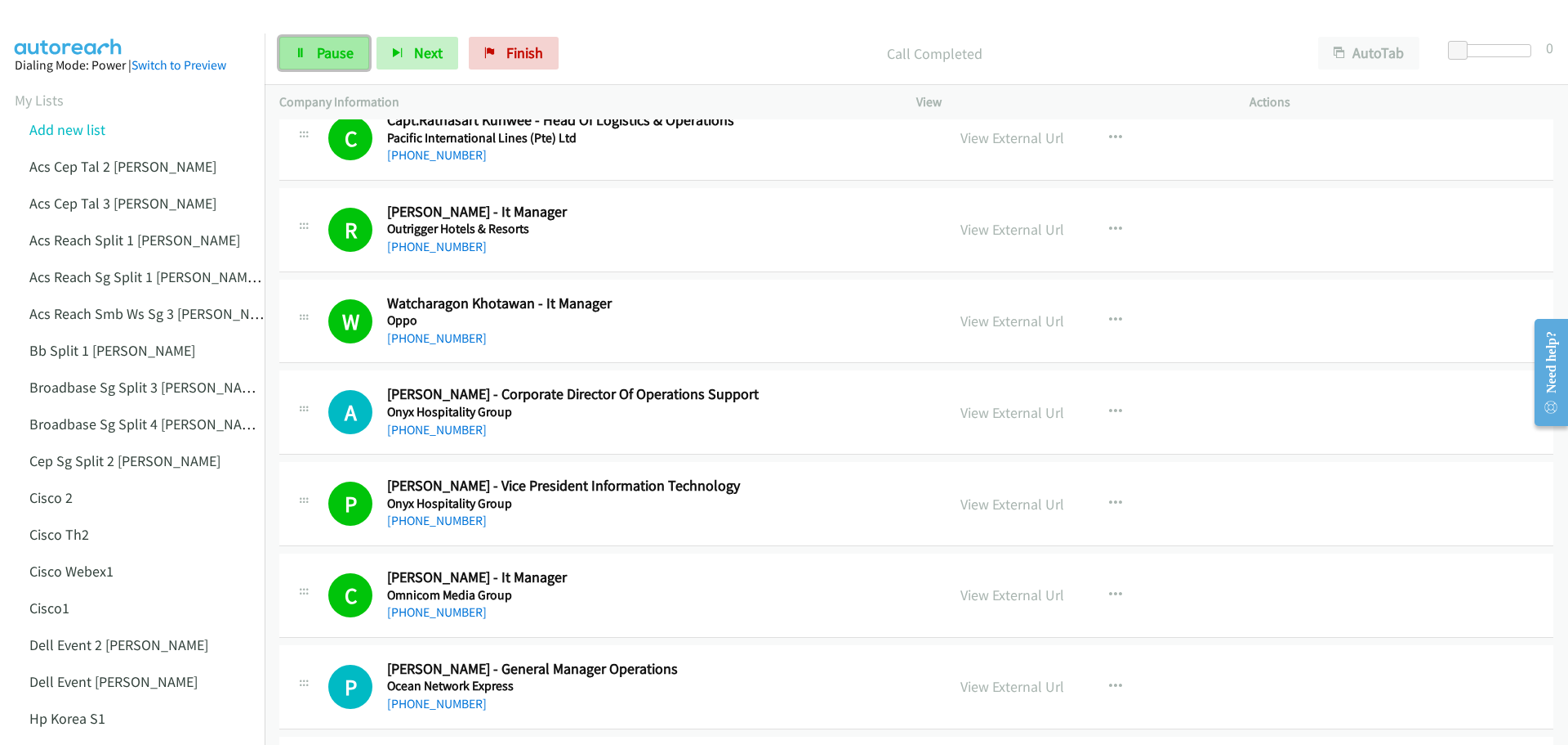
click at [337, 59] on span "Pause" at bounding box center [335, 53] width 37 height 19
click at [309, 54] on link "Start Calls" at bounding box center [338, 53] width 117 height 33
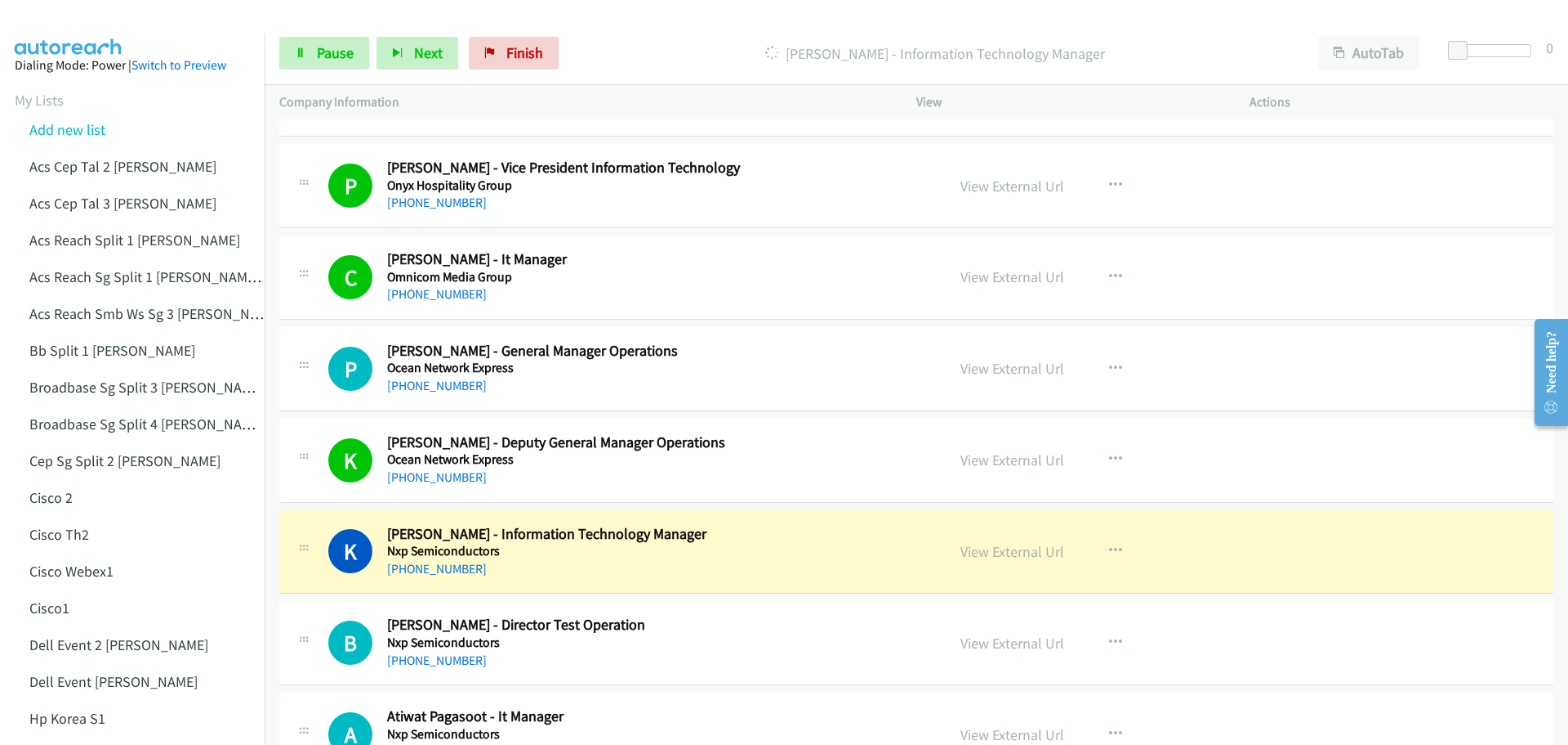
scroll to position [14297, 0]
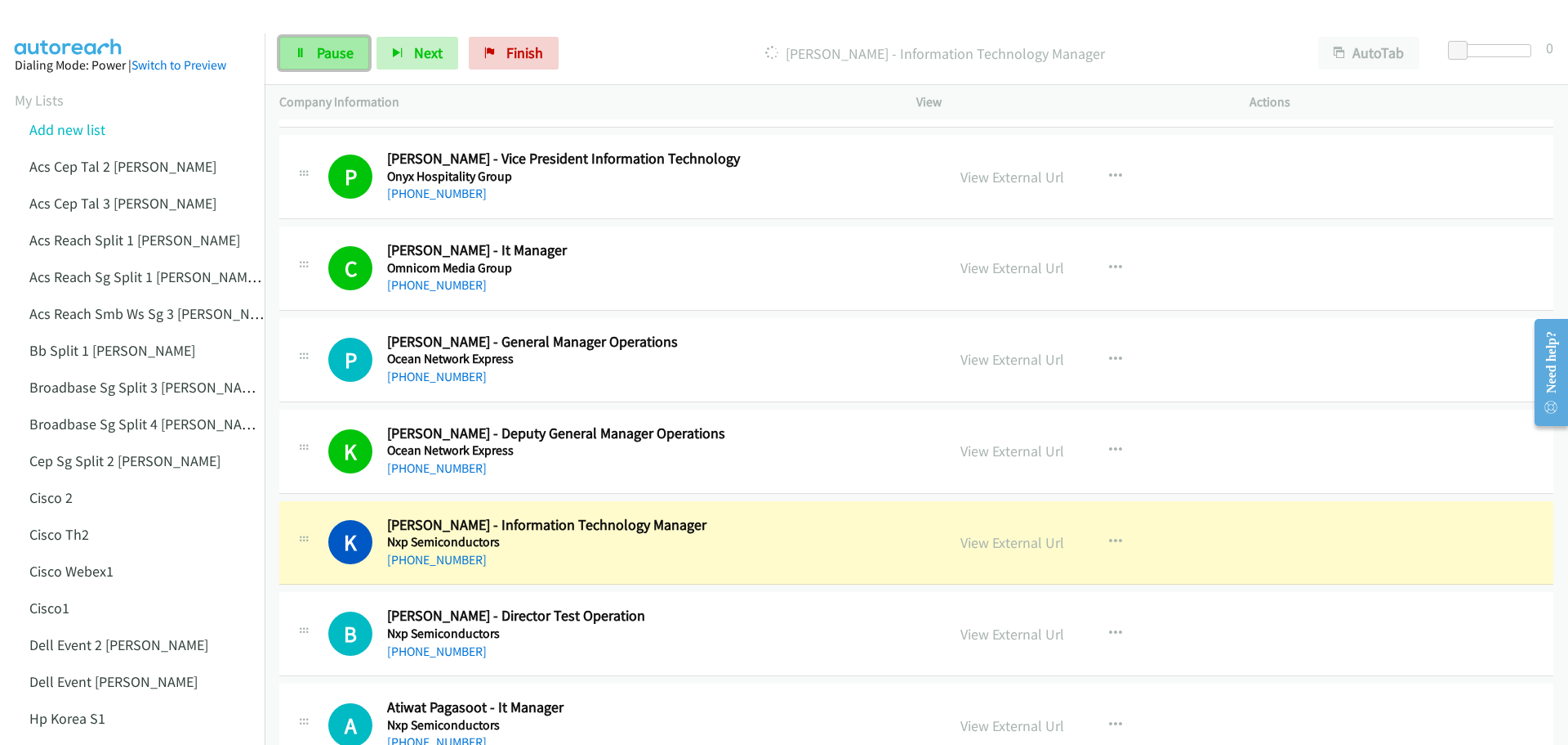
click at [339, 51] on span "Pause" at bounding box center [335, 53] width 37 height 19
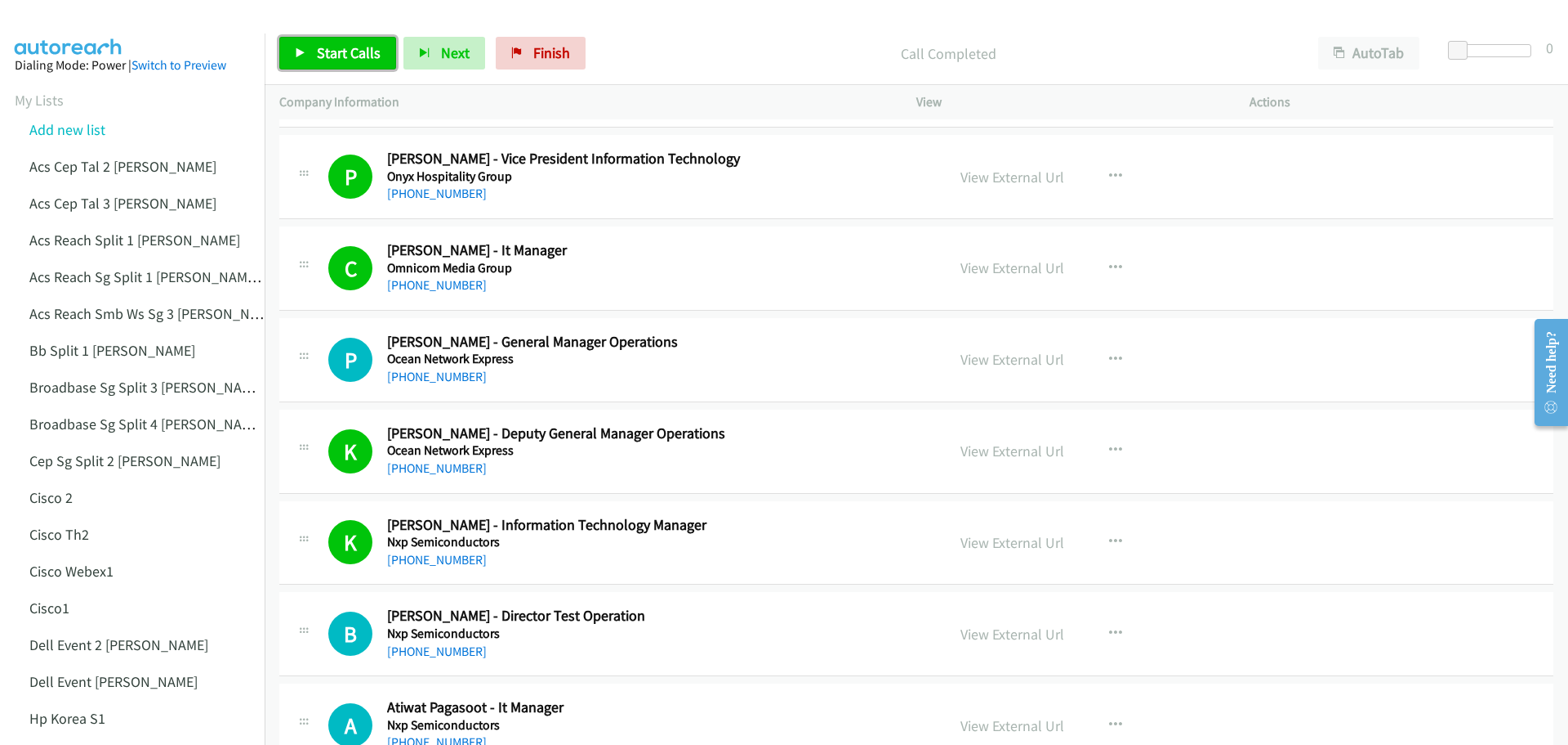
click at [366, 51] on span "Start Calls" at bounding box center [349, 53] width 64 height 19
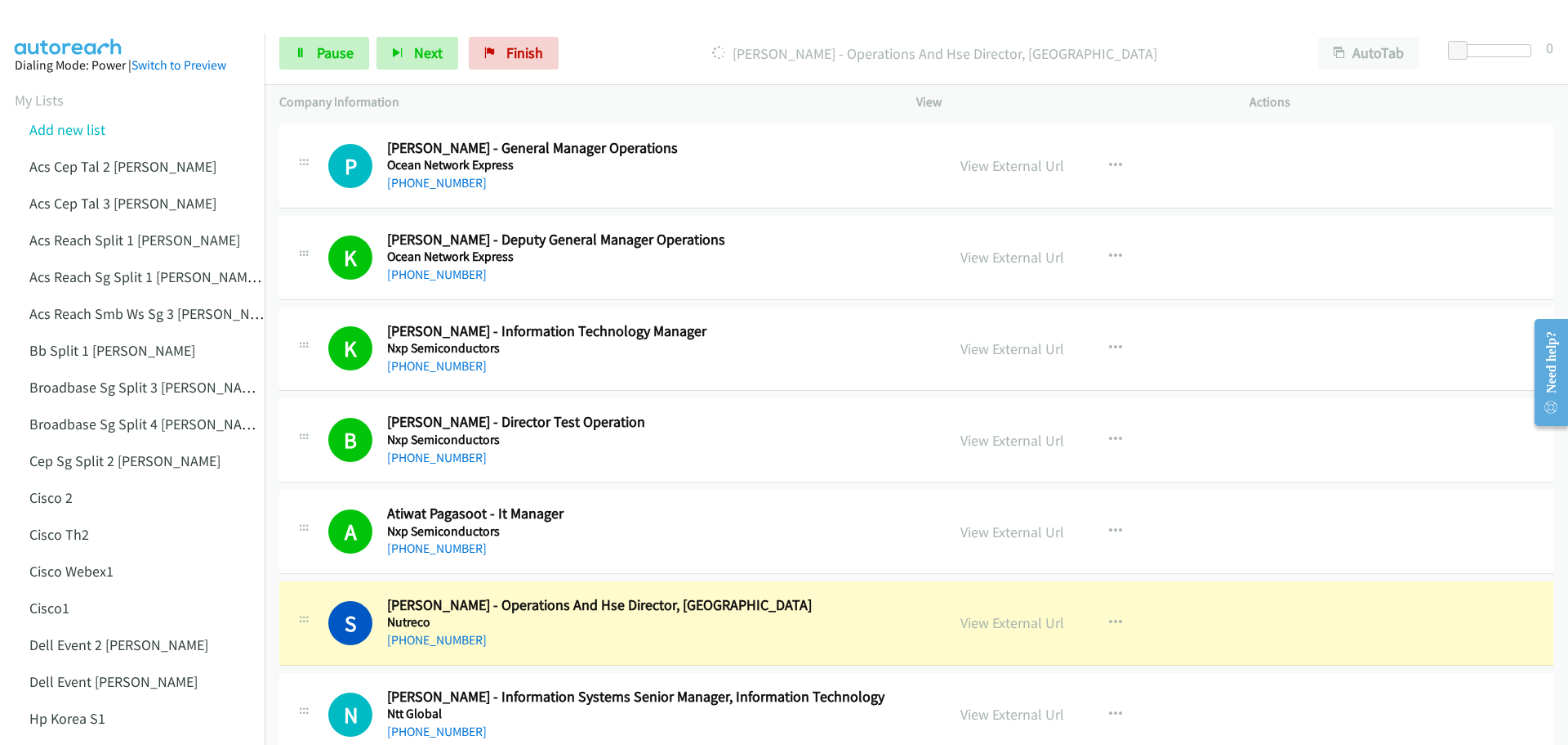
scroll to position [14542, 0]
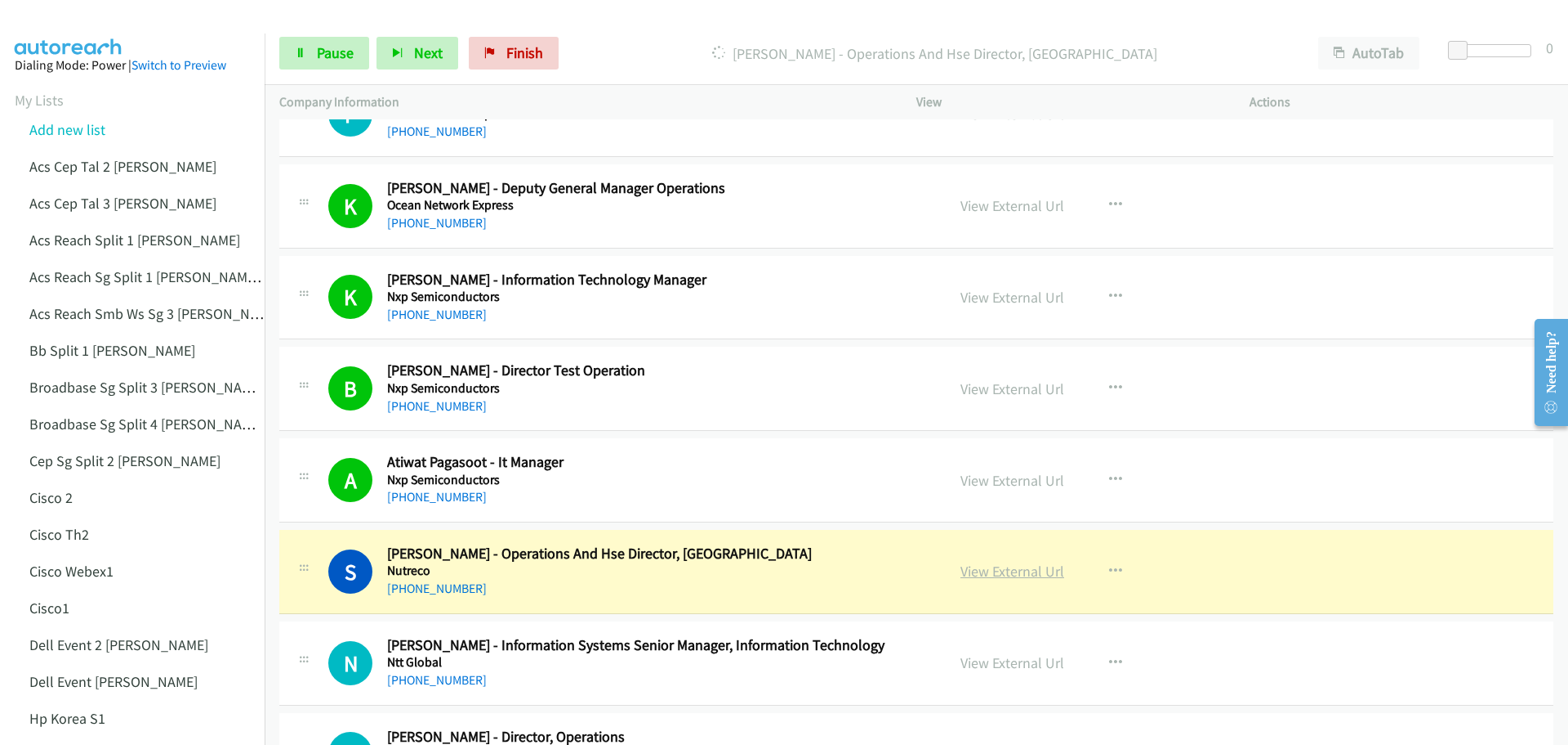
click at [992, 570] on link "View External Url" at bounding box center [1012, 570] width 104 height 19
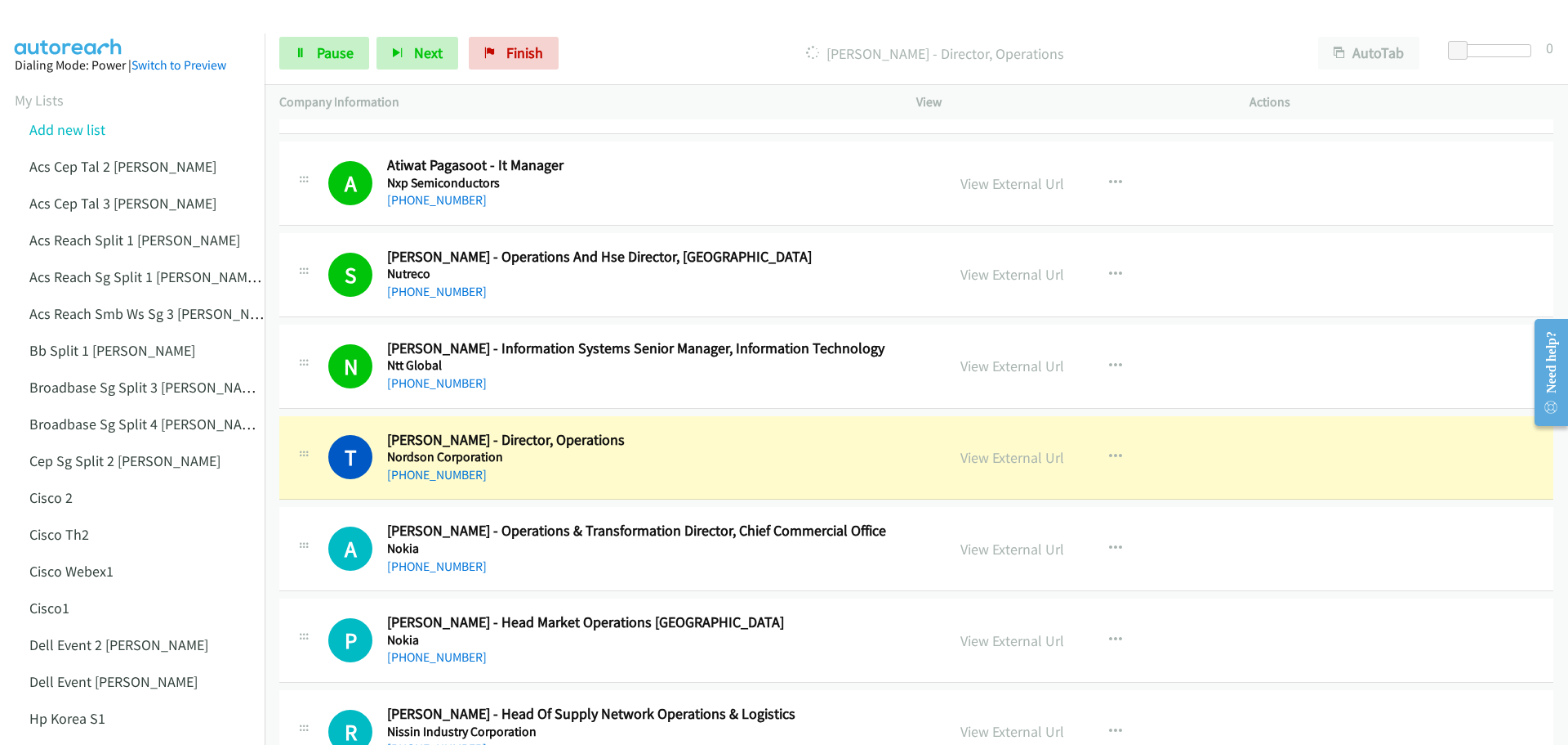
scroll to position [14868, 0]
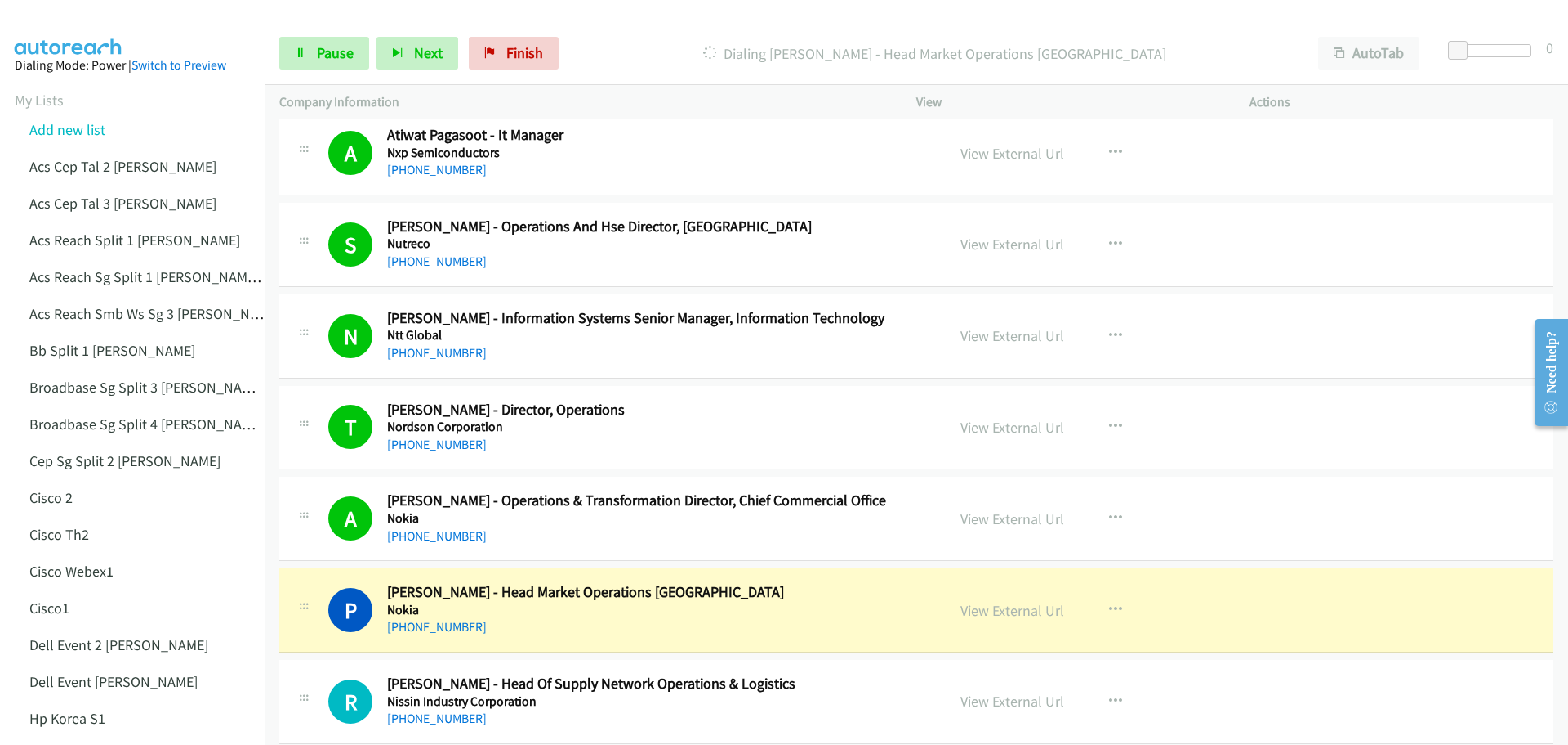
click at [1000, 611] on link "View External Url" at bounding box center [1012, 610] width 104 height 19
click at [328, 51] on span "Pause" at bounding box center [335, 53] width 37 height 19
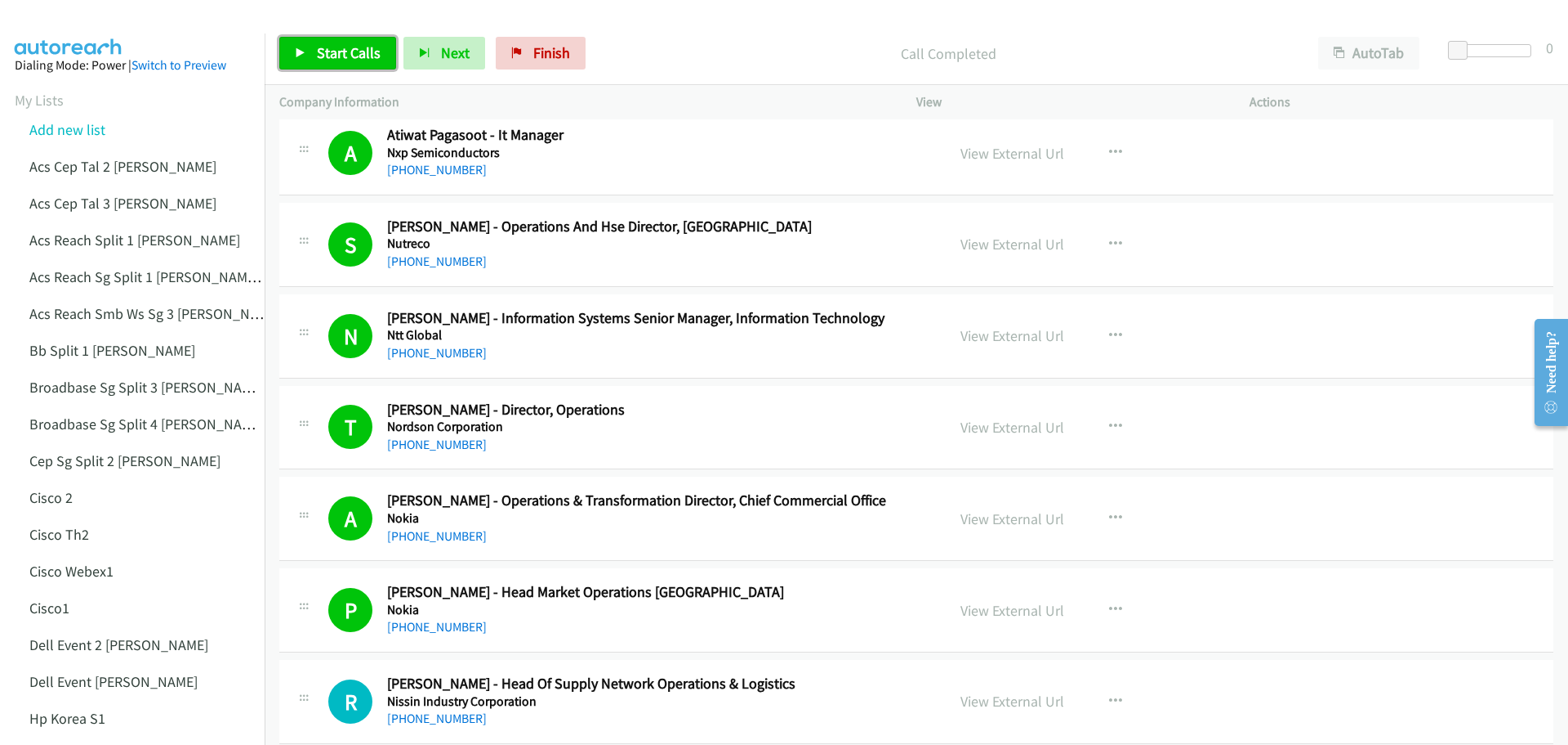
click at [337, 52] on span "Start Calls" at bounding box center [349, 53] width 64 height 19
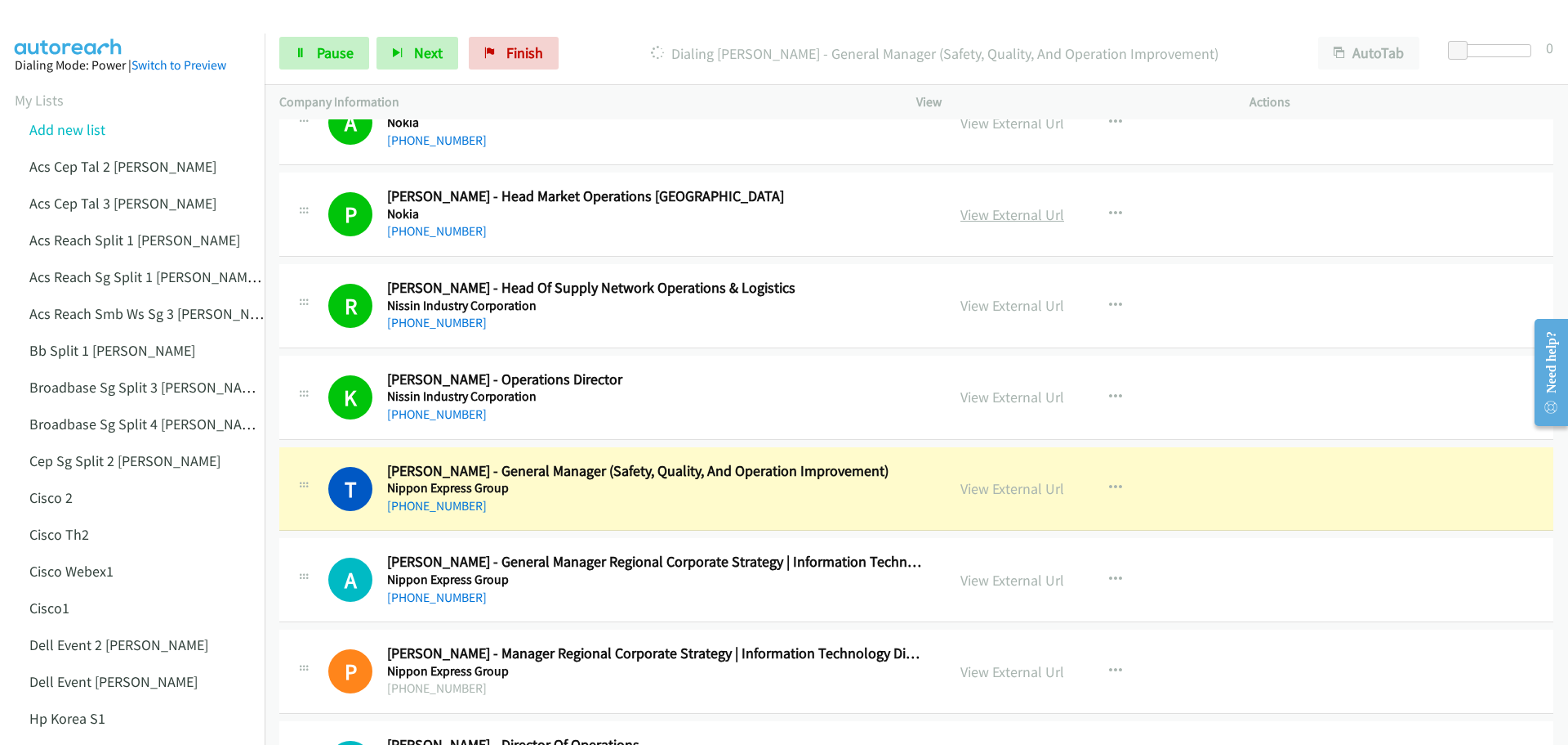
scroll to position [15277, 0]
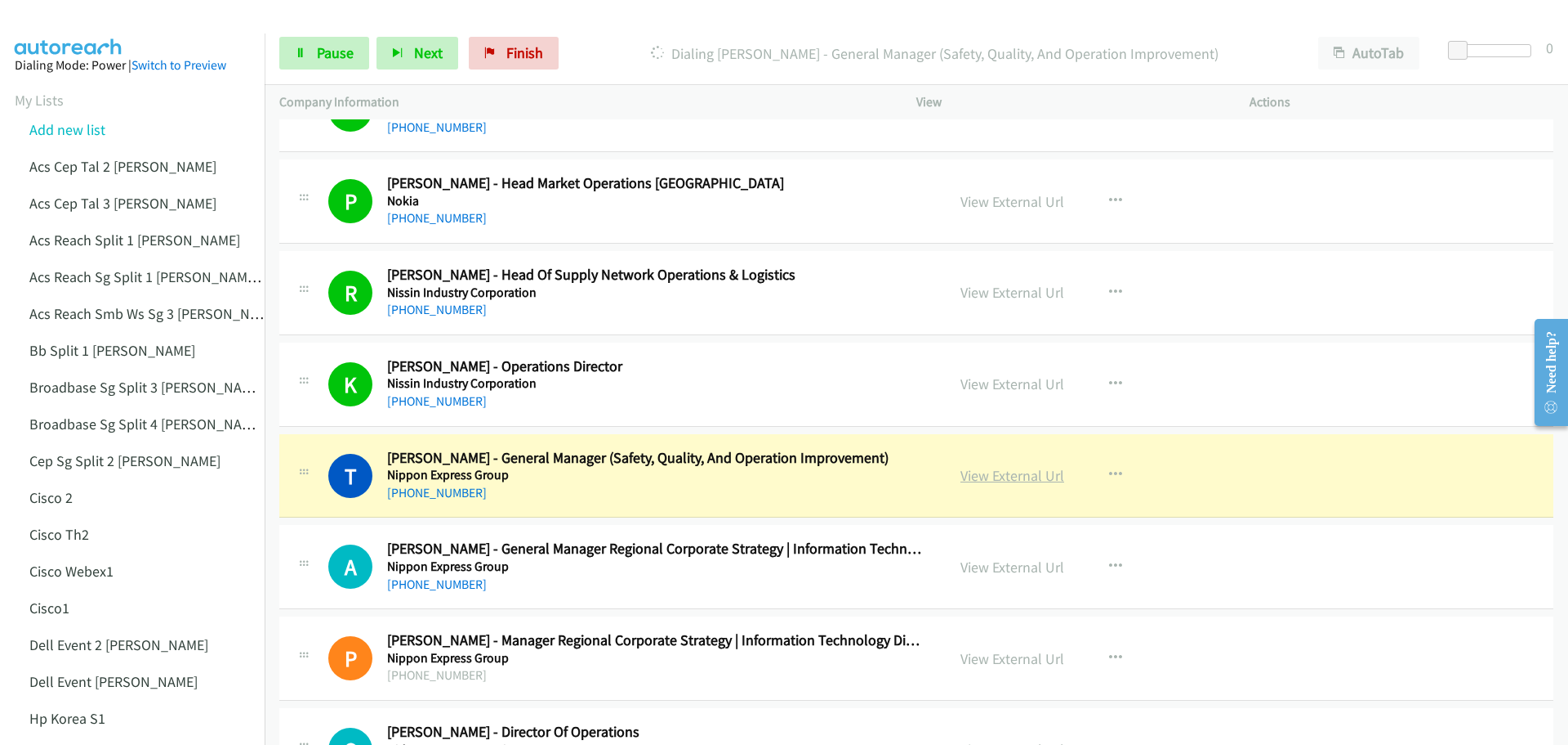
click at [1007, 475] on link "View External Url" at bounding box center [1012, 476] width 104 height 19
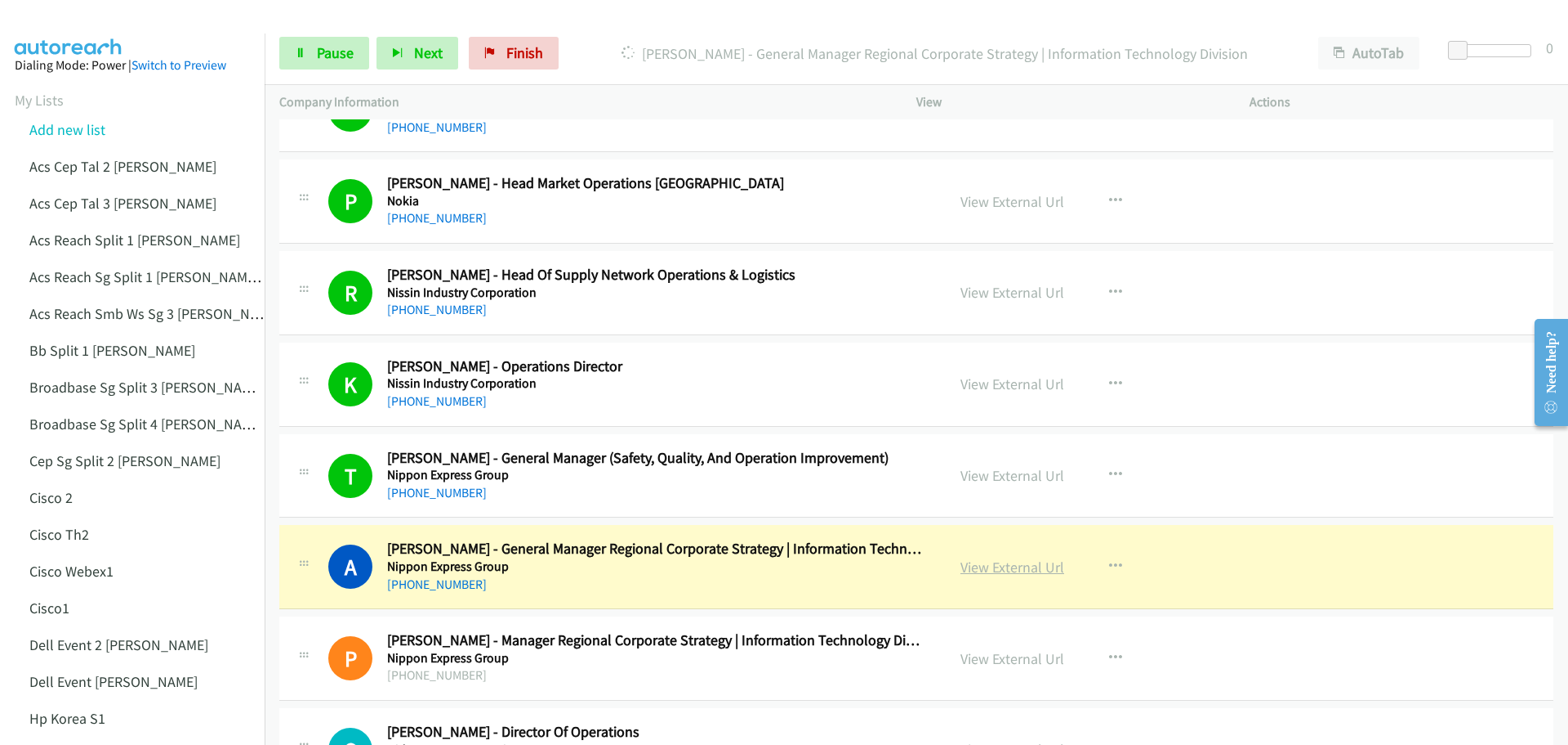
click at [1036, 571] on link "View External Url" at bounding box center [1012, 567] width 104 height 19
click at [326, 56] on span "Pause" at bounding box center [335, 53] width 37 height 19
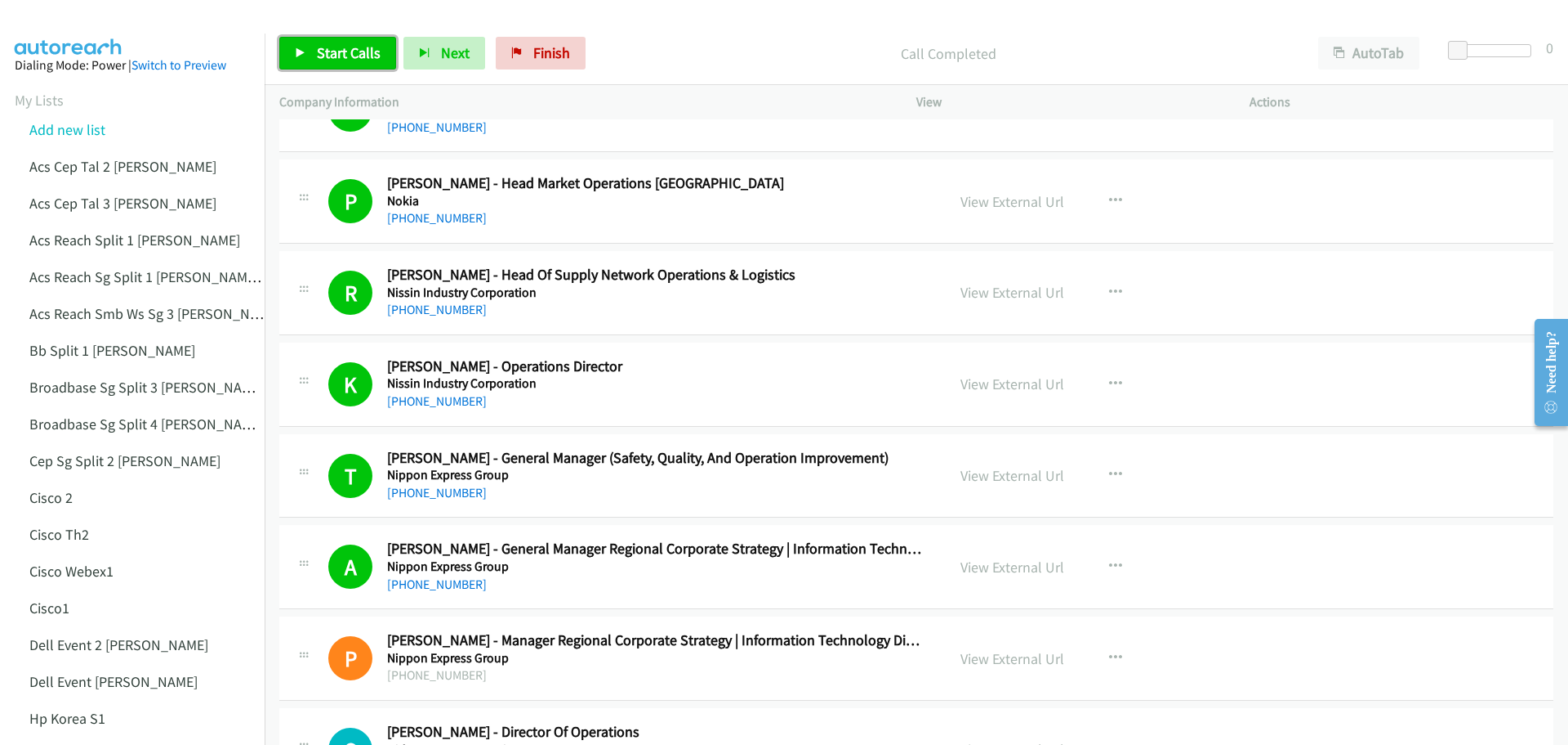
click at [319, 46] on span "Start Calls" at bounding box center [349, 53] width 64 height 19
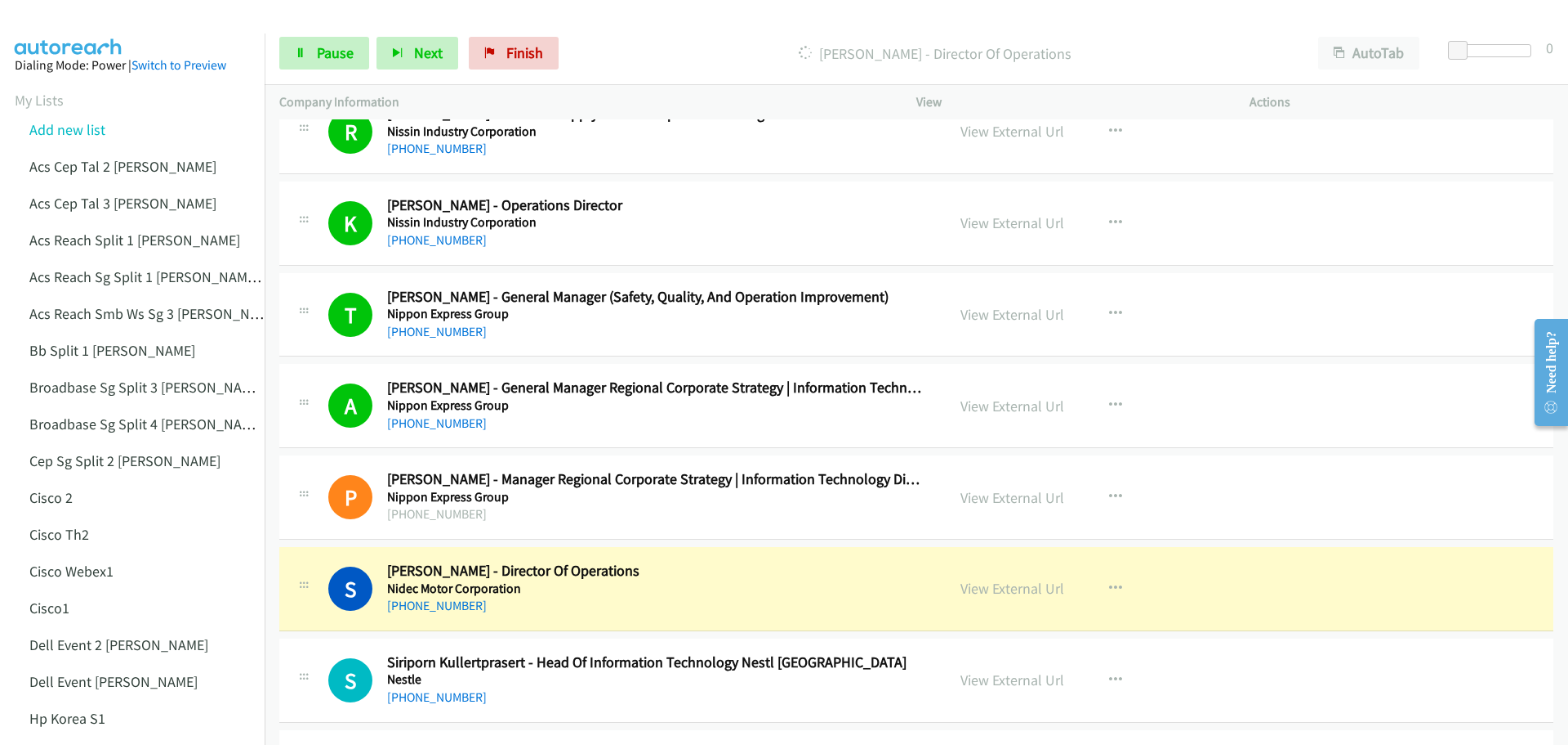
scroll to position [15522, 0]
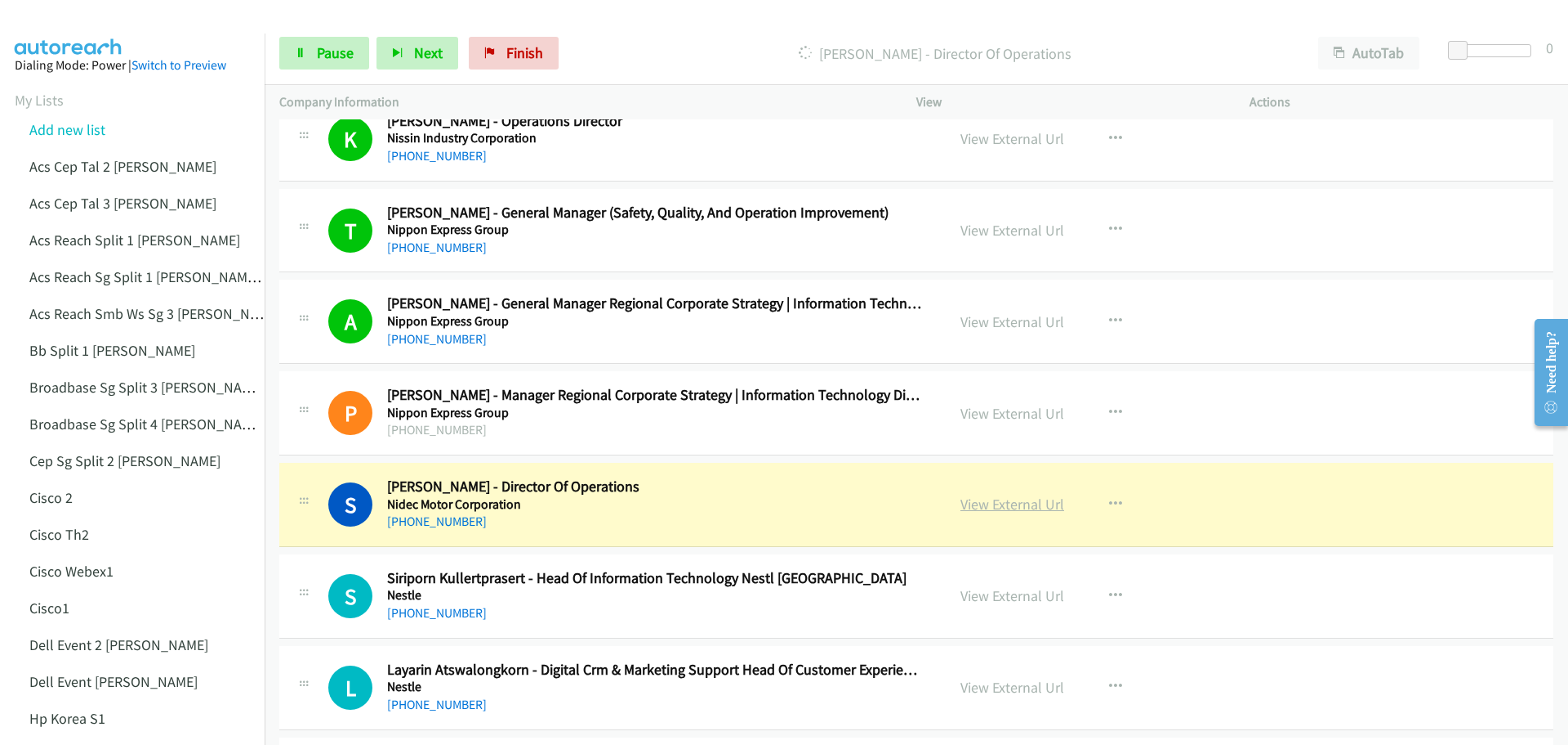
click at [998, 501] on link "View External Url" at bounding box center [1012, 504] width 104 height 19
drag, startPoint x: 332, startPoint y: 61, endPoint x: 342, endPoint y: 54, distance: 12.2
click at [332, 61] on span "Pause" at bounding box center [335, 53] width 37 height 19
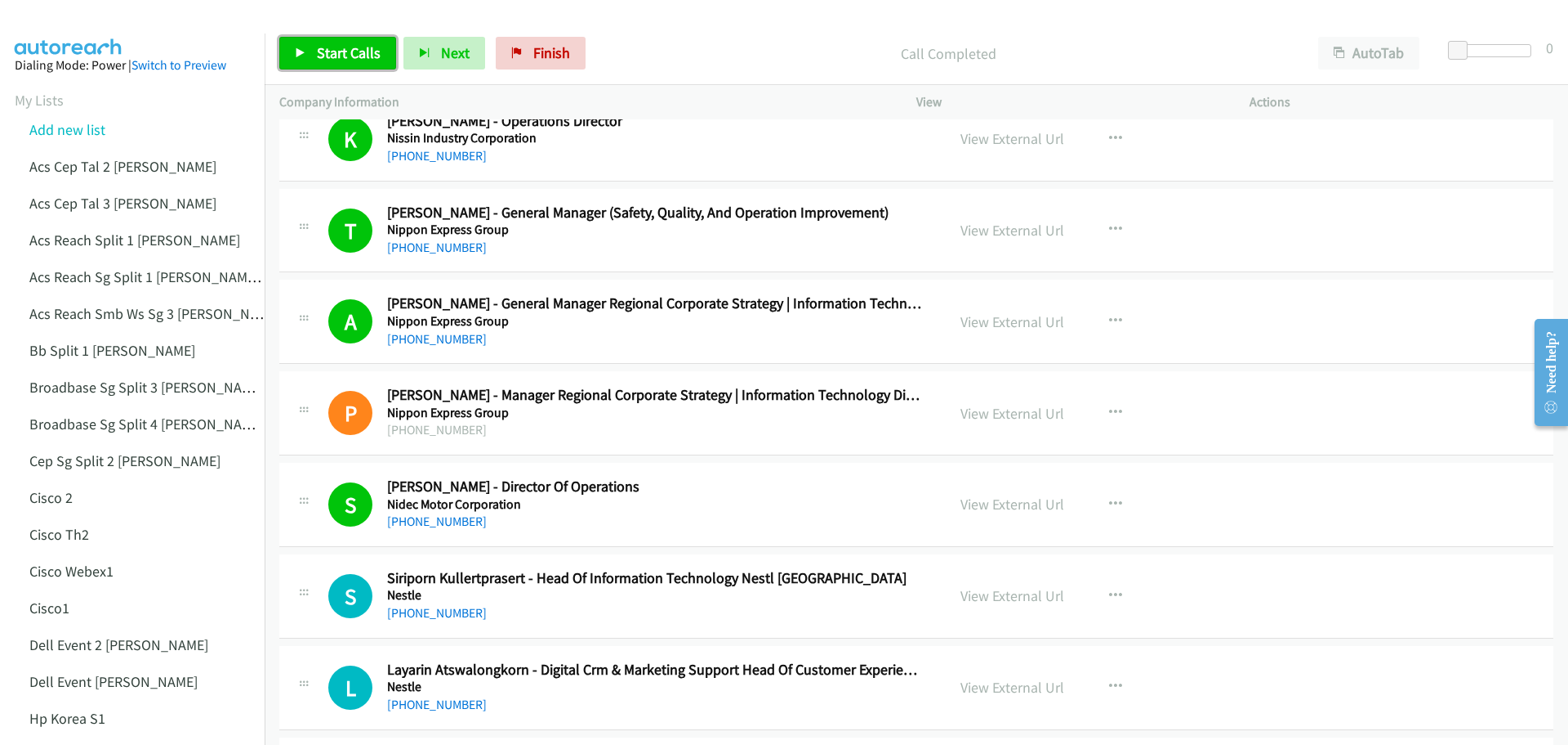
click at [315, 44] on link "Start Calls" at bounding box center [338, 53] width 117 height 33
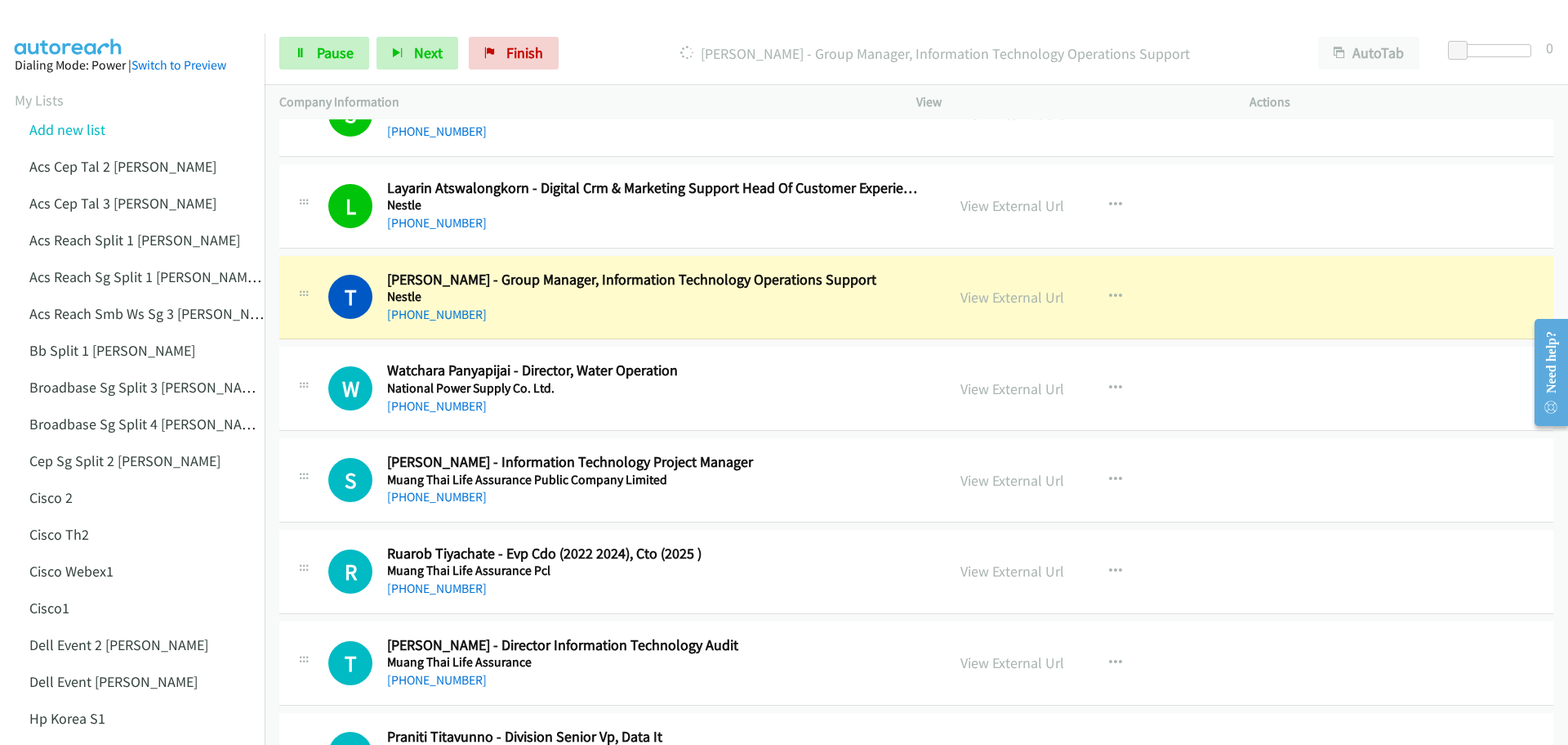
scroll to position [16013, 0]
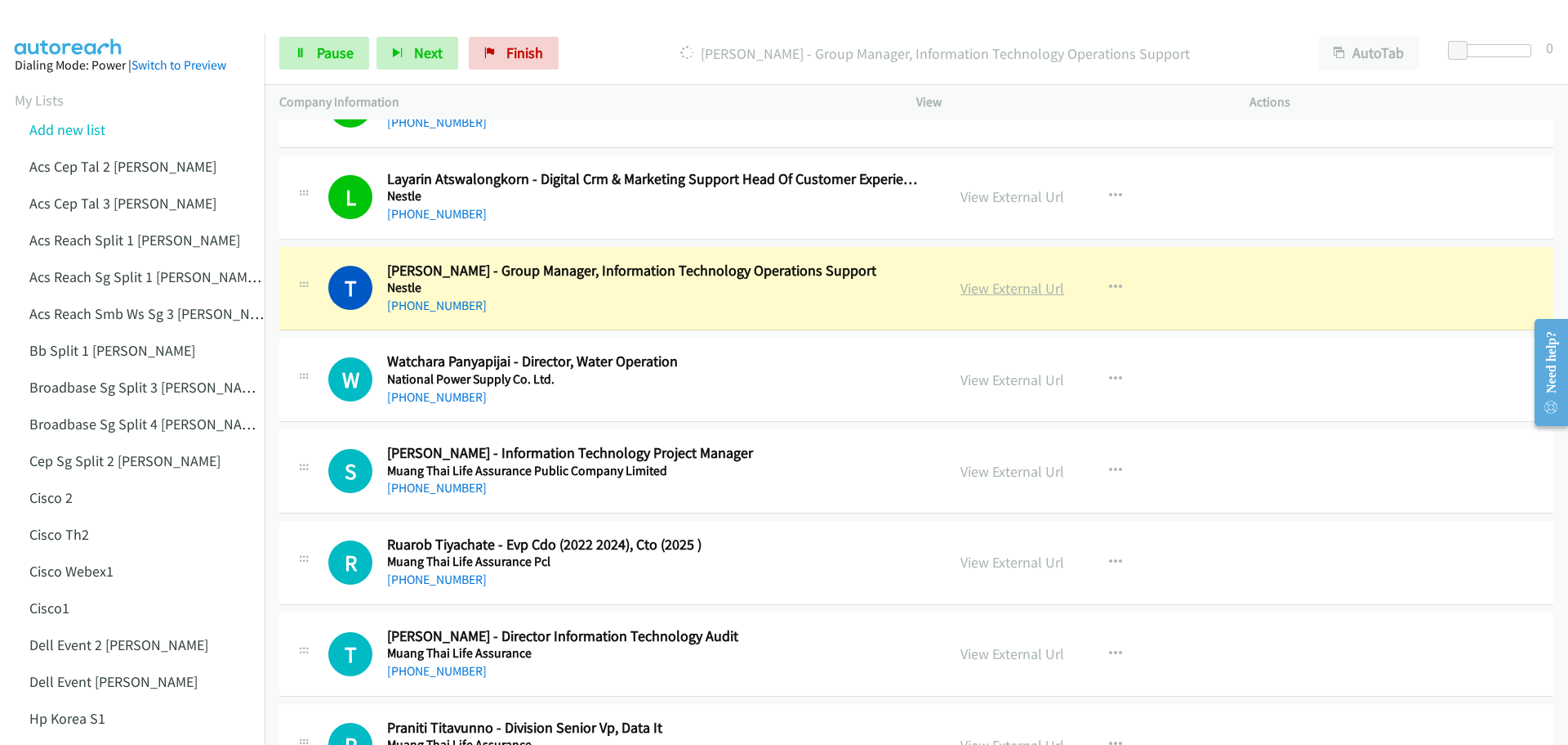
click at [991, 295] on link "View External Url" at bounding box center [1012, 288] width 104 height 19
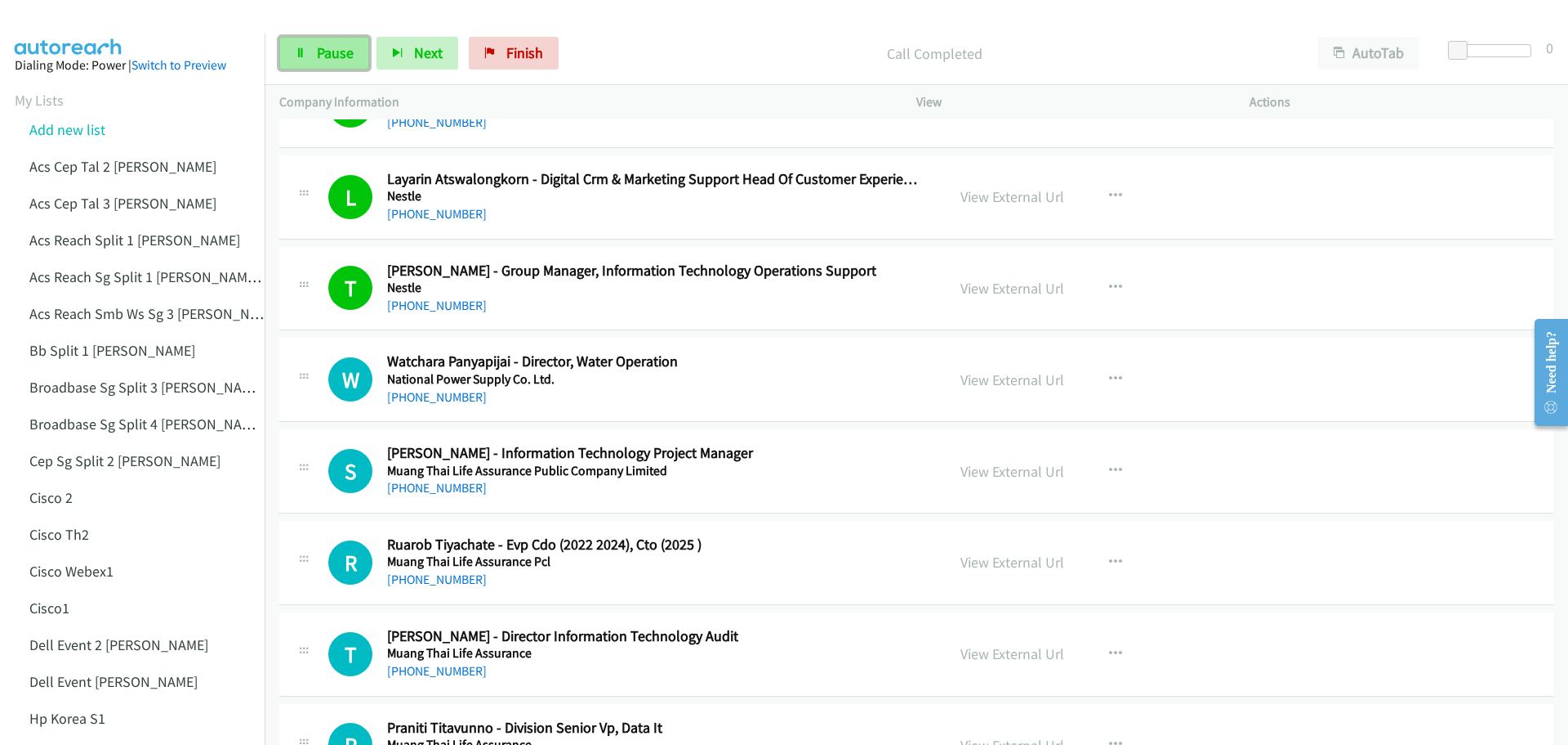
click at [323, 44] on span "Pause" at bounding box center [335, 53] width 37 height 19
click at [980, 381] on link "View External Url" at bounding box center [1012, 380] width 104 height 19
click at [336, 55] on span "Start Calls" at bounding box center [349, 53] width 64 height 19
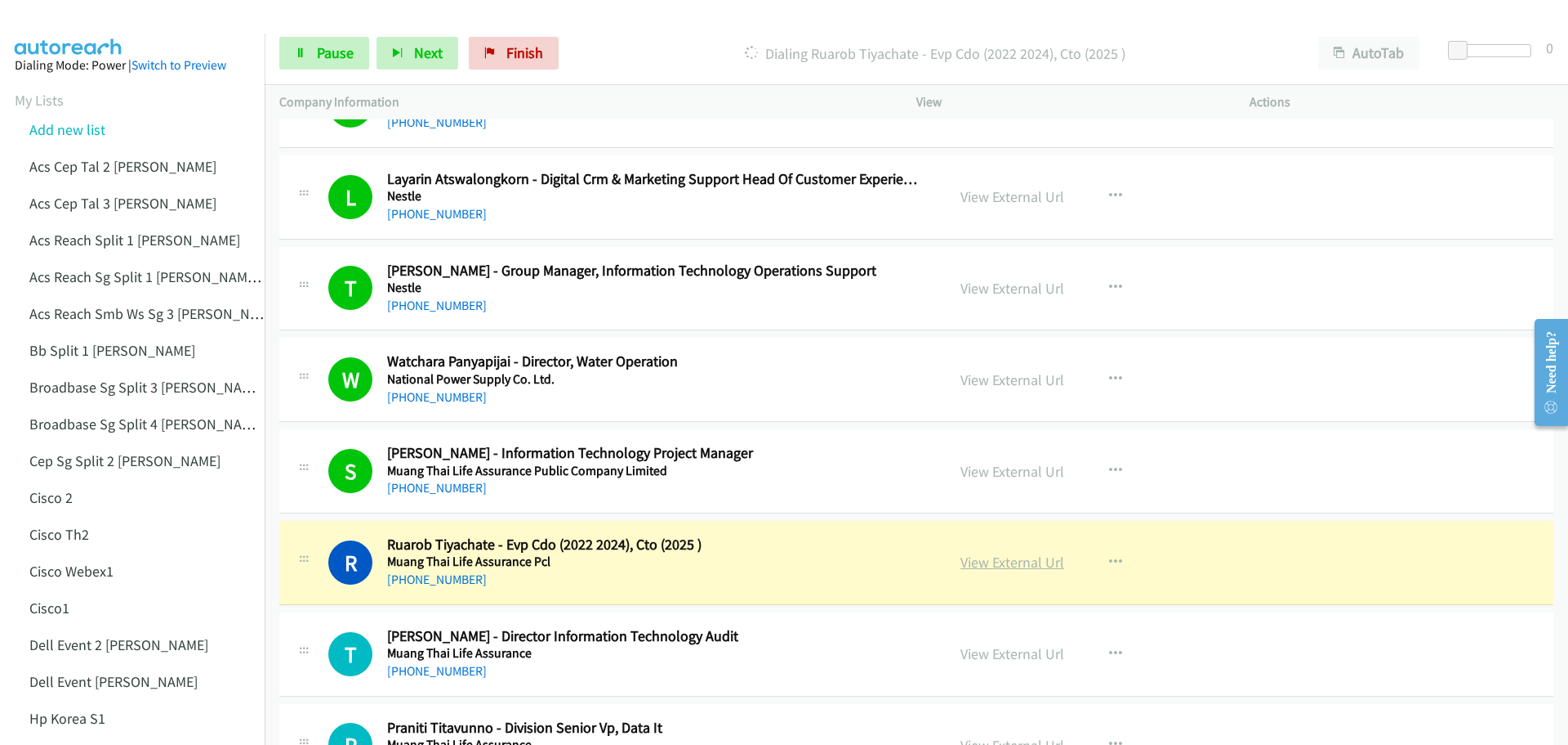
click at [993, 566] on link "View External Url" at bounding box center [1012, 562] width 104 height 19
click at [317, 49] on span "Pause" at bounding box center [335, 53] width 37 height 19
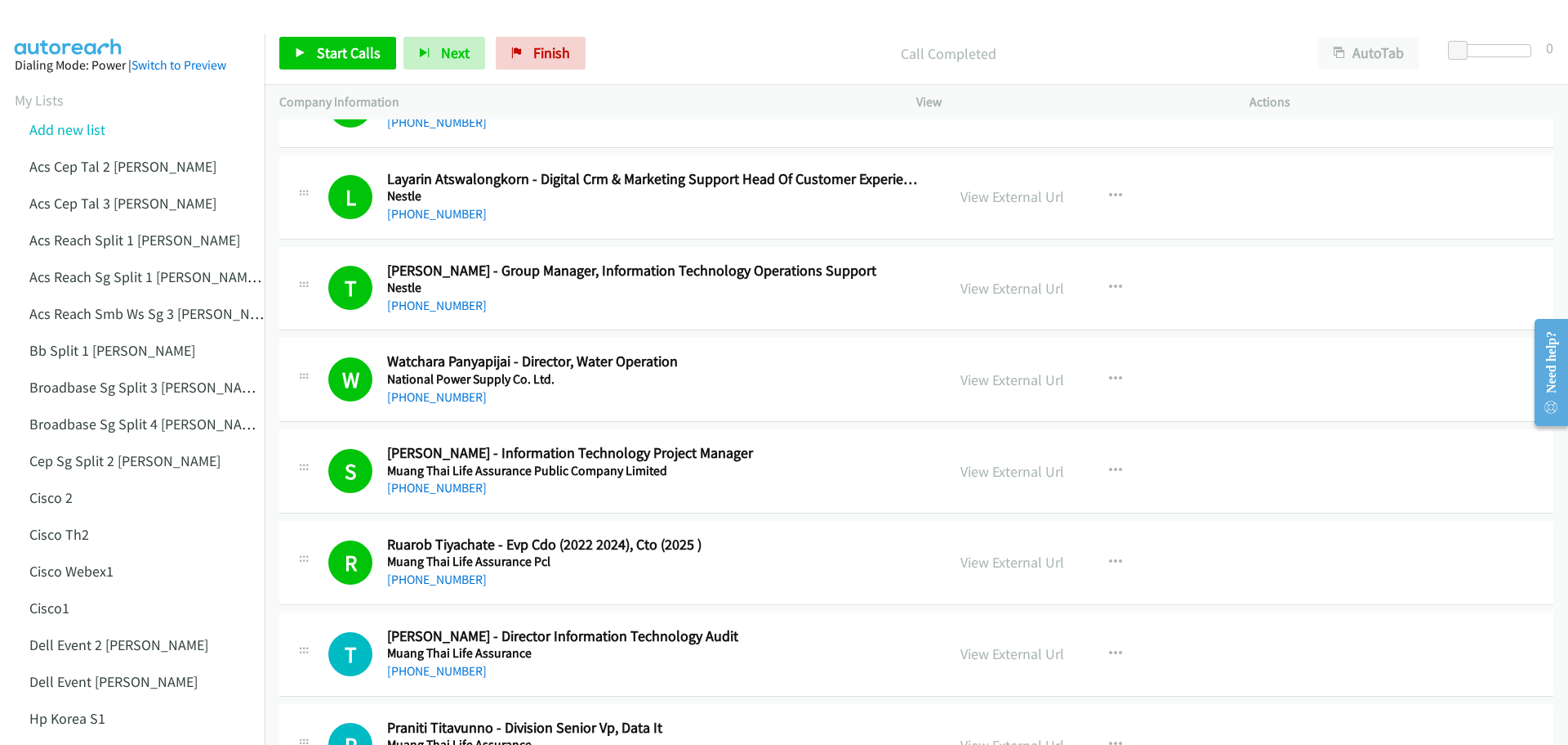
click at [322, 23] on div "Start Calls Pause Next Finish Call Completed AutoTab AutoTab 0" at bounding box center [916, 53] width 1304 height 63
click at [313, 62] on link "Start Calls" at bounding box center [338, 53] width 117 height 33
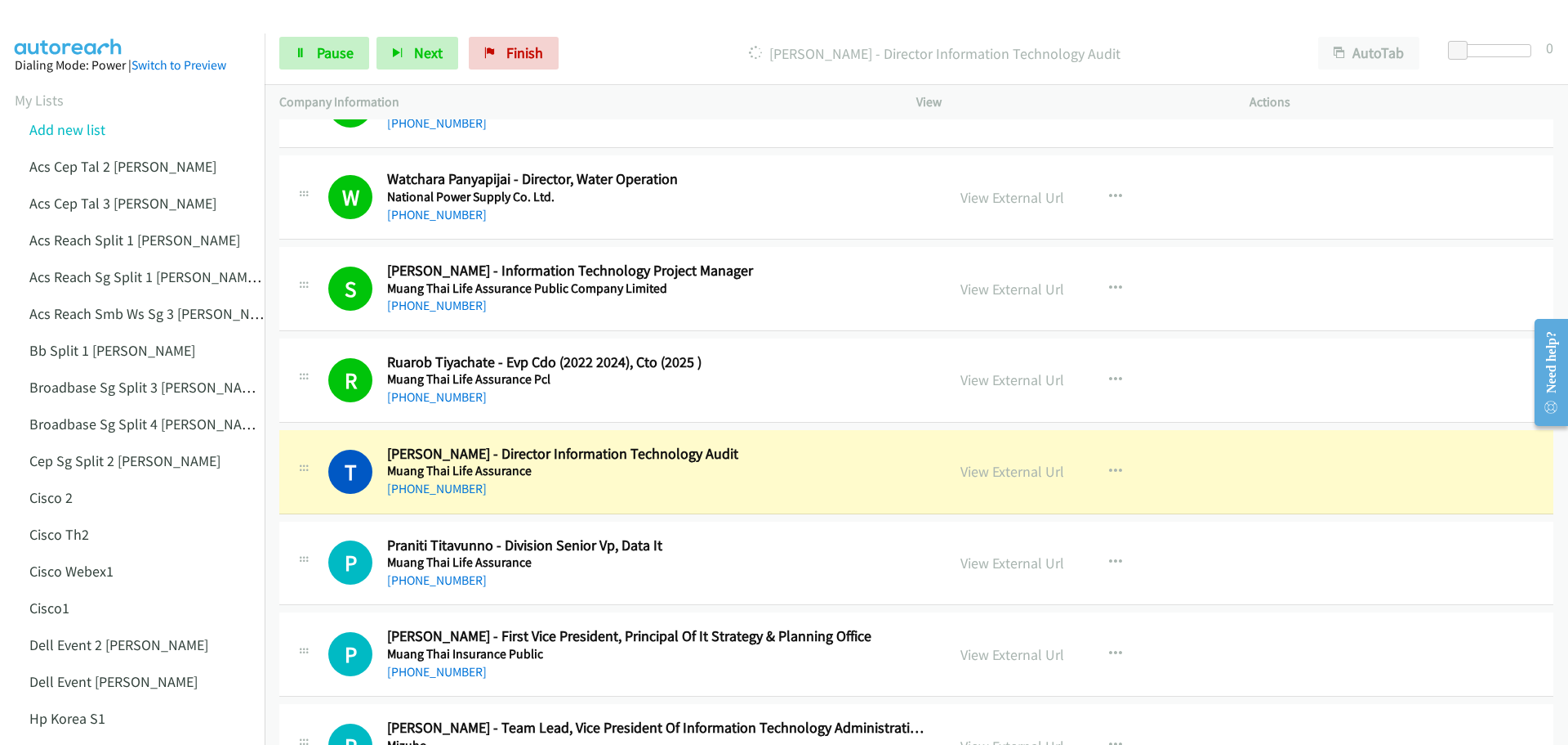
scroll to position [16258, 0]
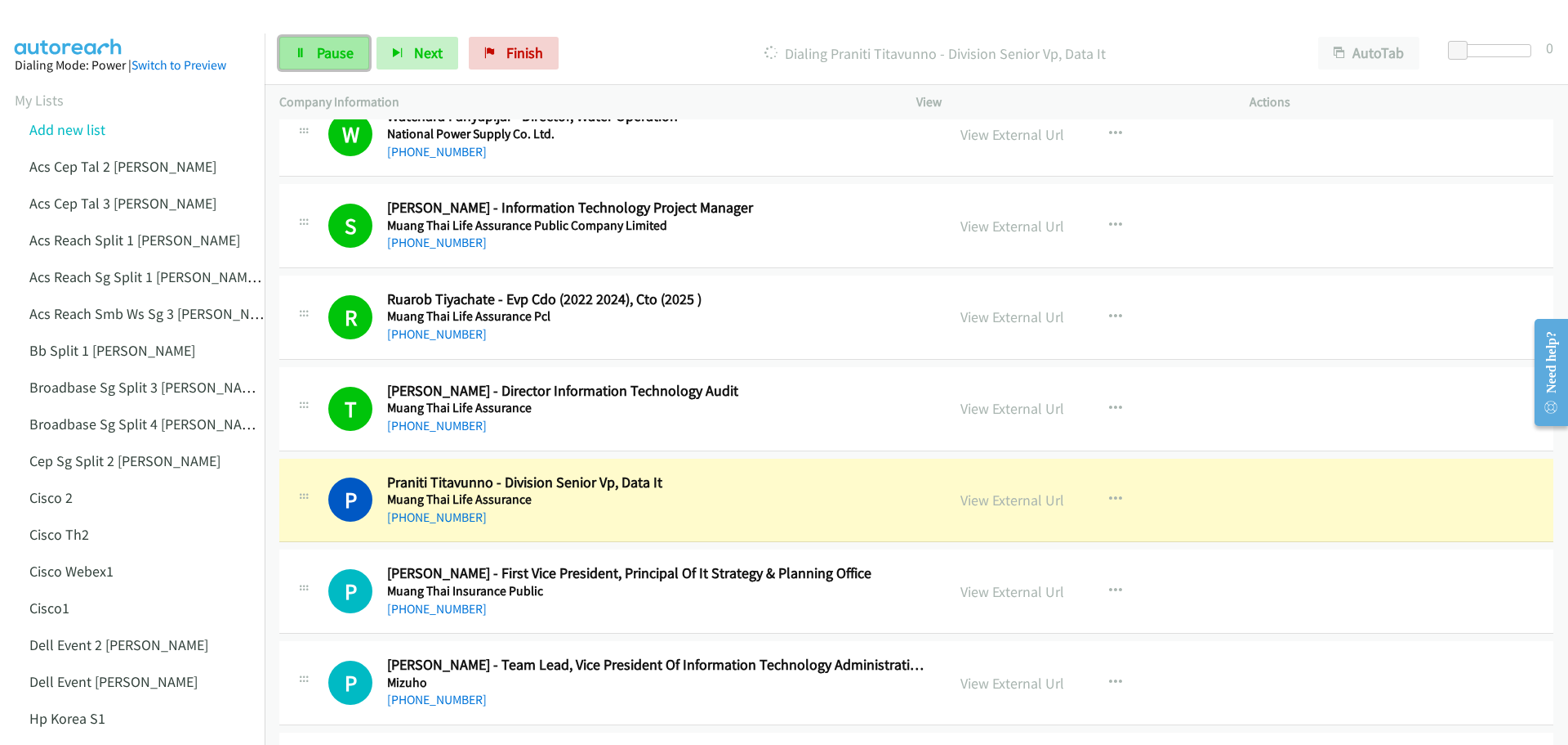
click at [339, 53] on span "Pause" at bounding box center [335, 53] width 37 height 19
click at [1027, 417] on link "View External Url" at bounding box center [1012, 408] width 104 height 19
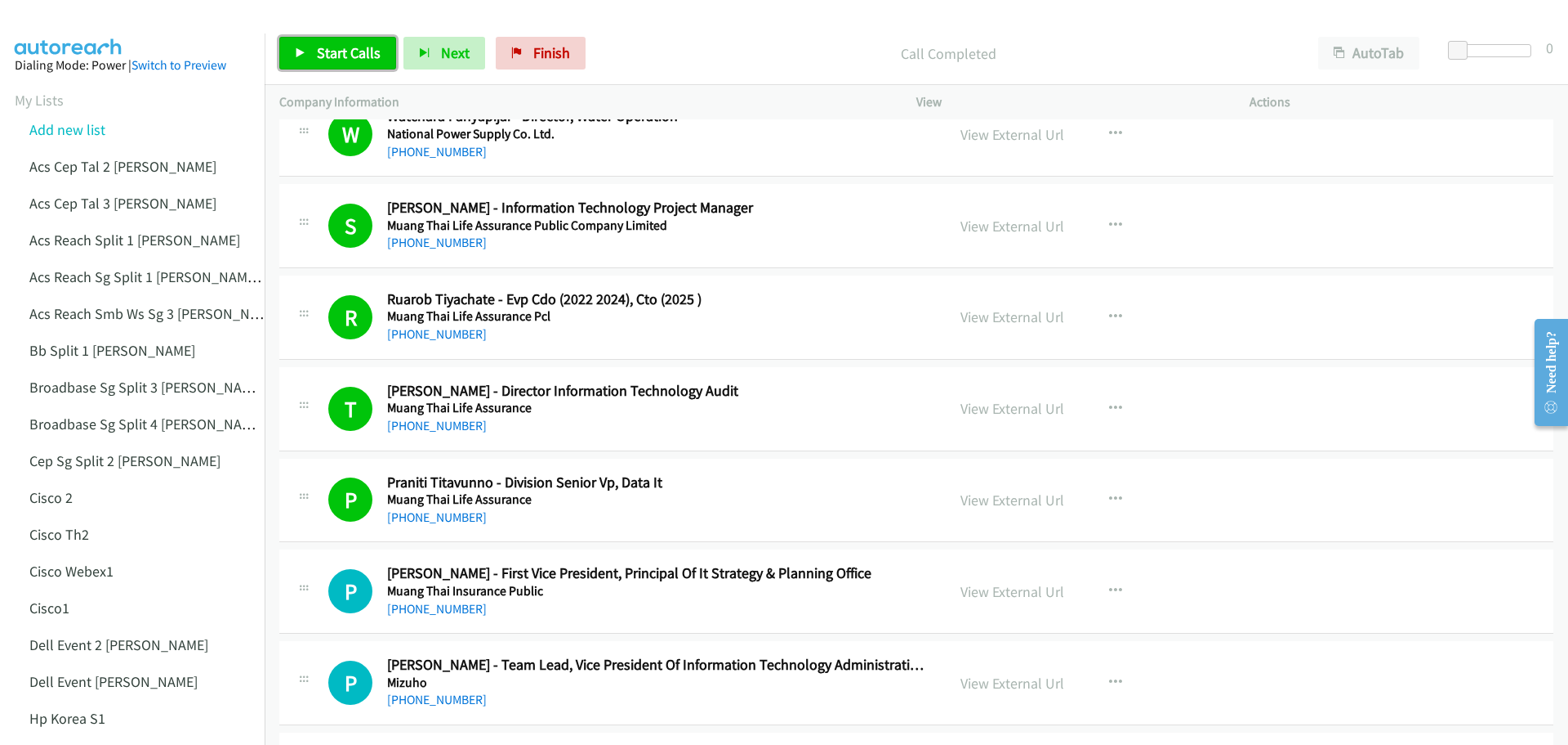
click at [336, 38] on link "Start Calls" at bounding box center [338, 53] width 117 height 33
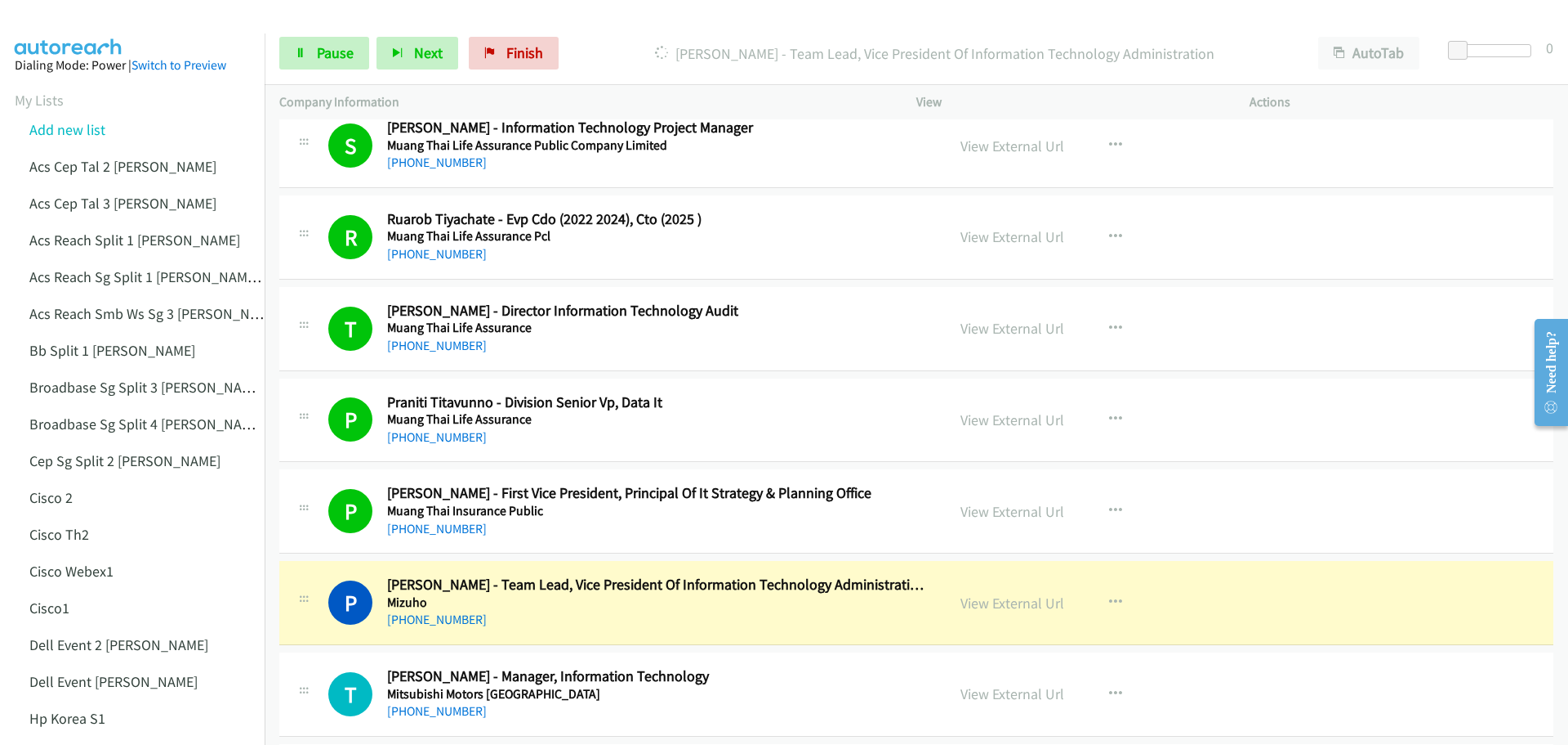
scroll to position [16339, 0]
click at [984, 599] on link "View External Url" at bounding box center [1012, 601] width 104 height 19
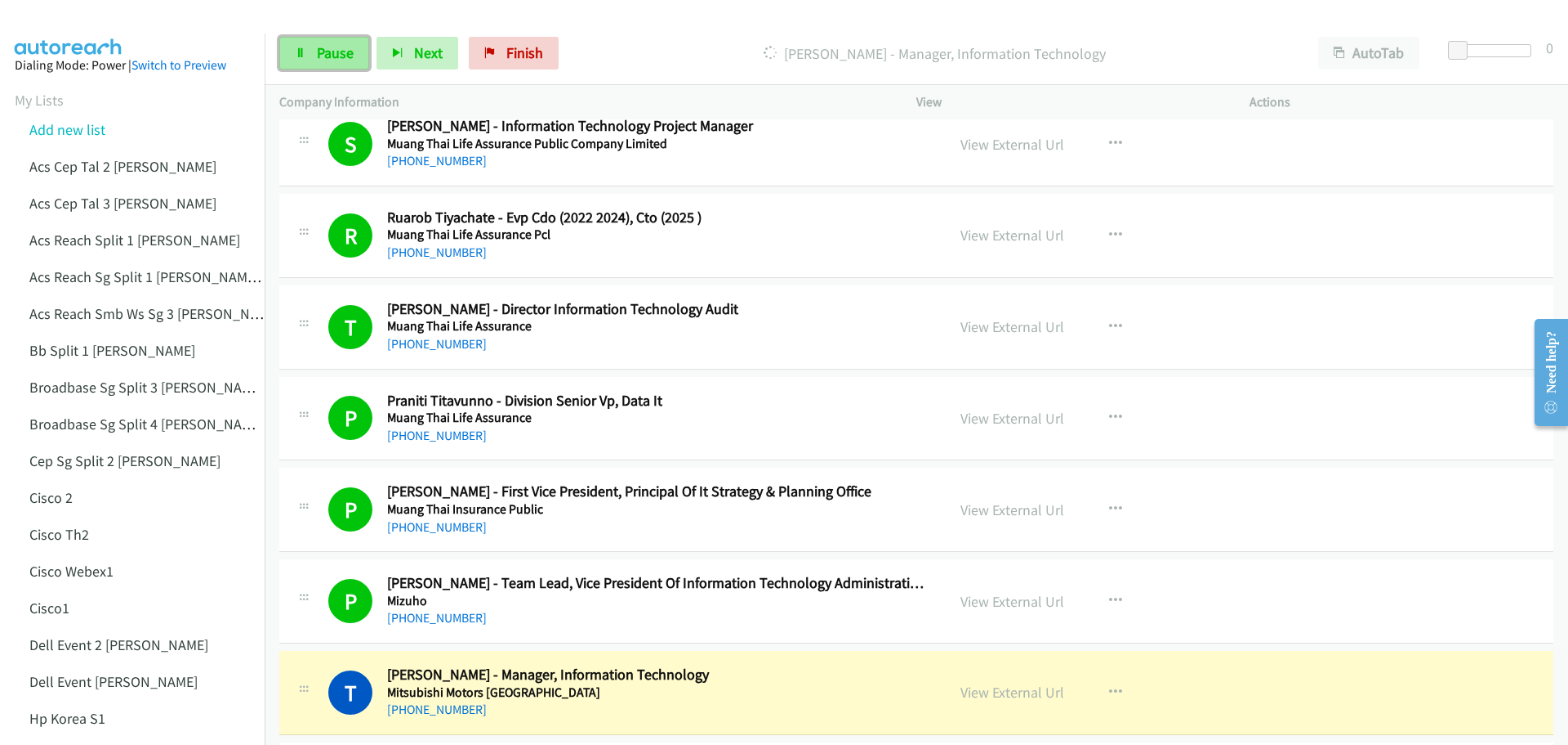
click at [337, 62] on link "Pause" at bounding box center [324, 53] width 90 height 33
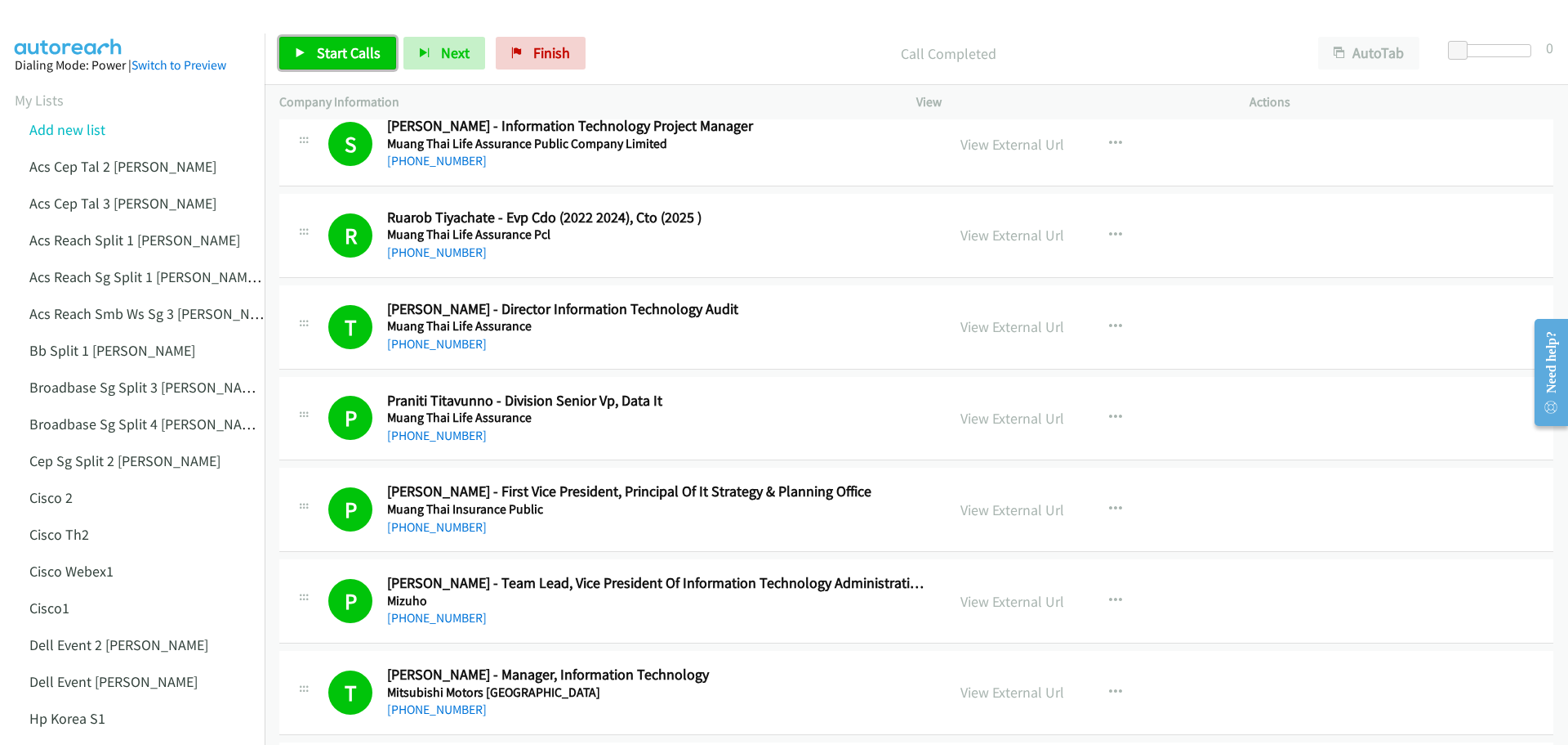
click at [295, 57] on icon at bounding box center [300, 53] width 11 height 11
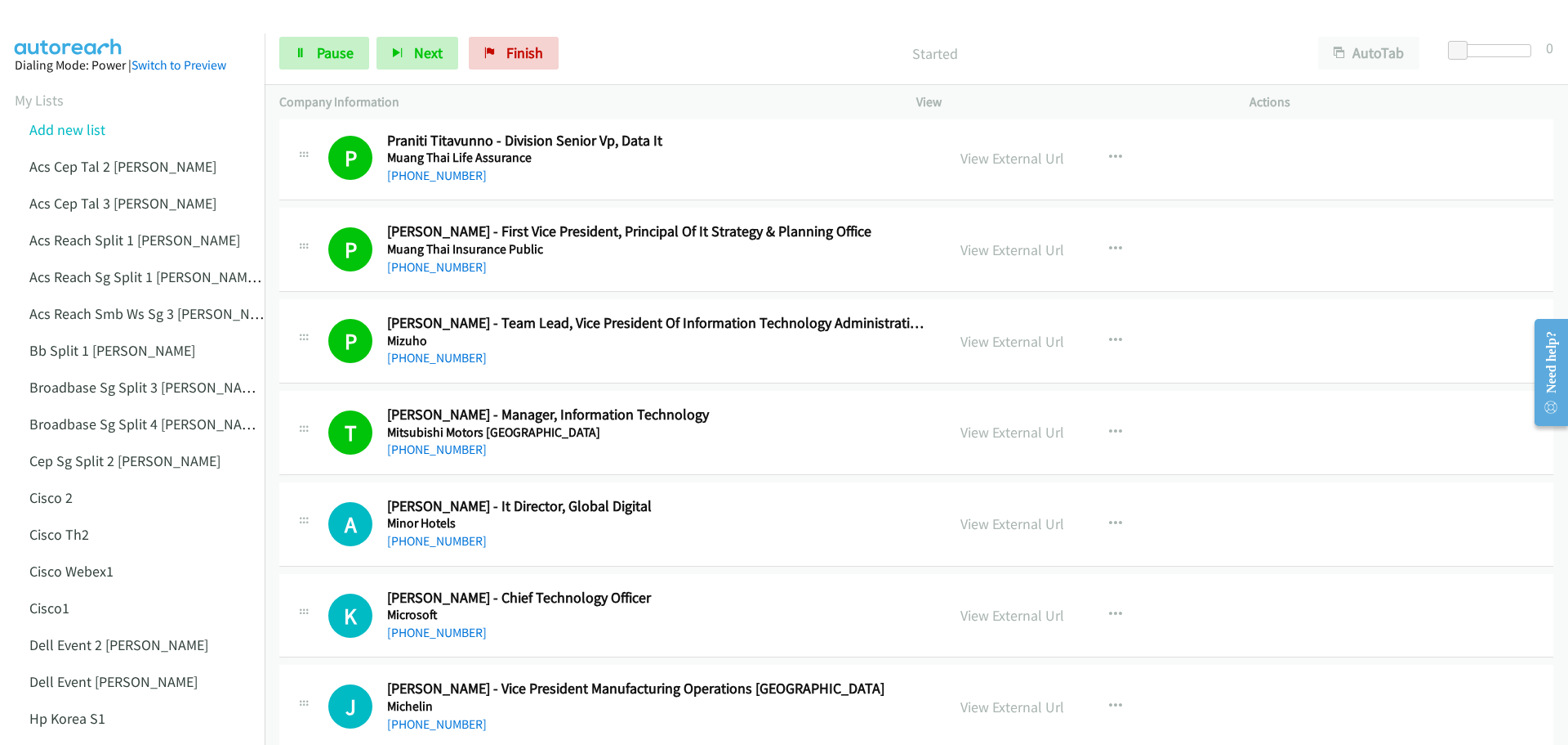
scroll to position [16585, 0]
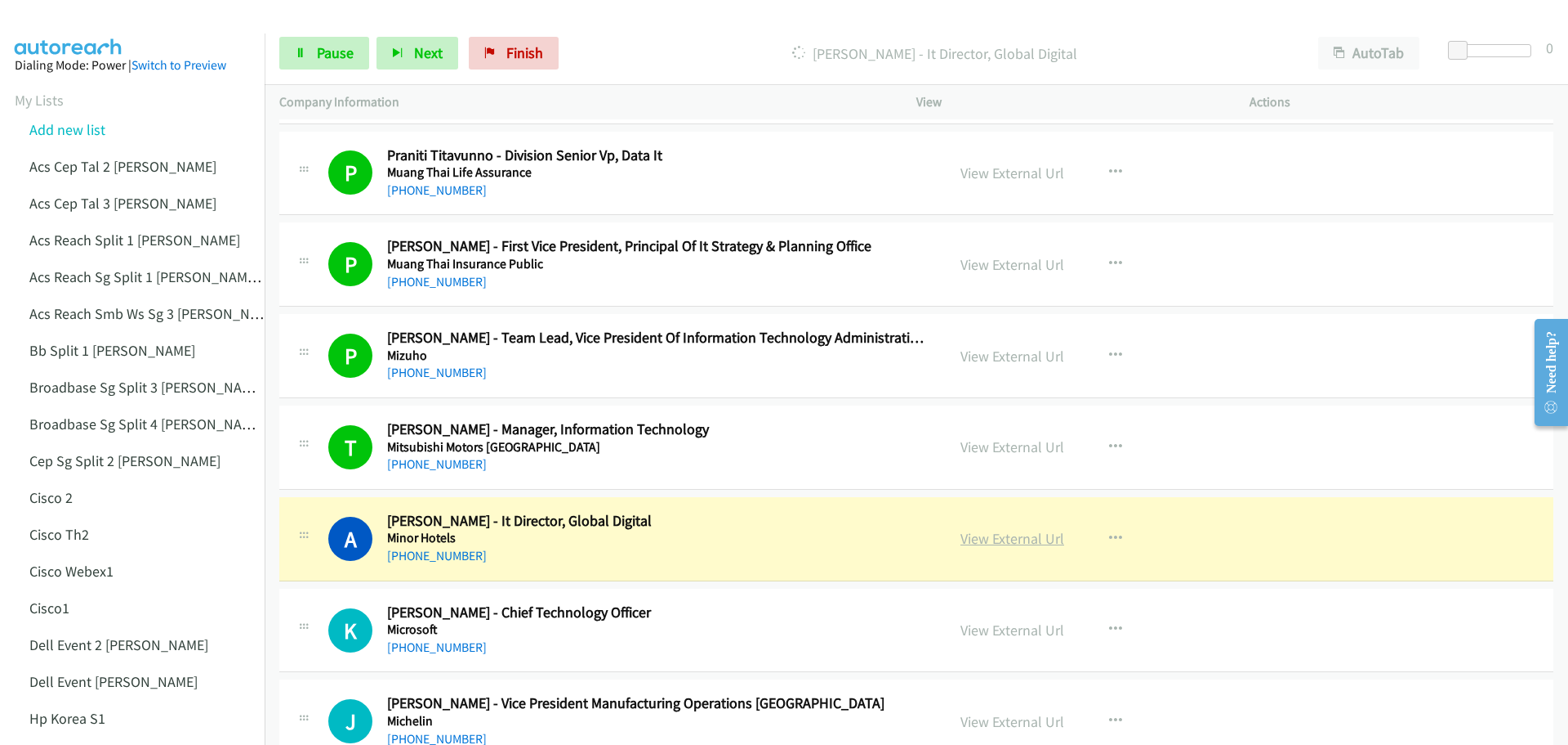
click at [988, 544] on link "View External Url" at bounding box center [1012, 539] width 104 height 19
click at [339, 50] on span "Pause" at bounding box center [335, 53] width 37 height 19
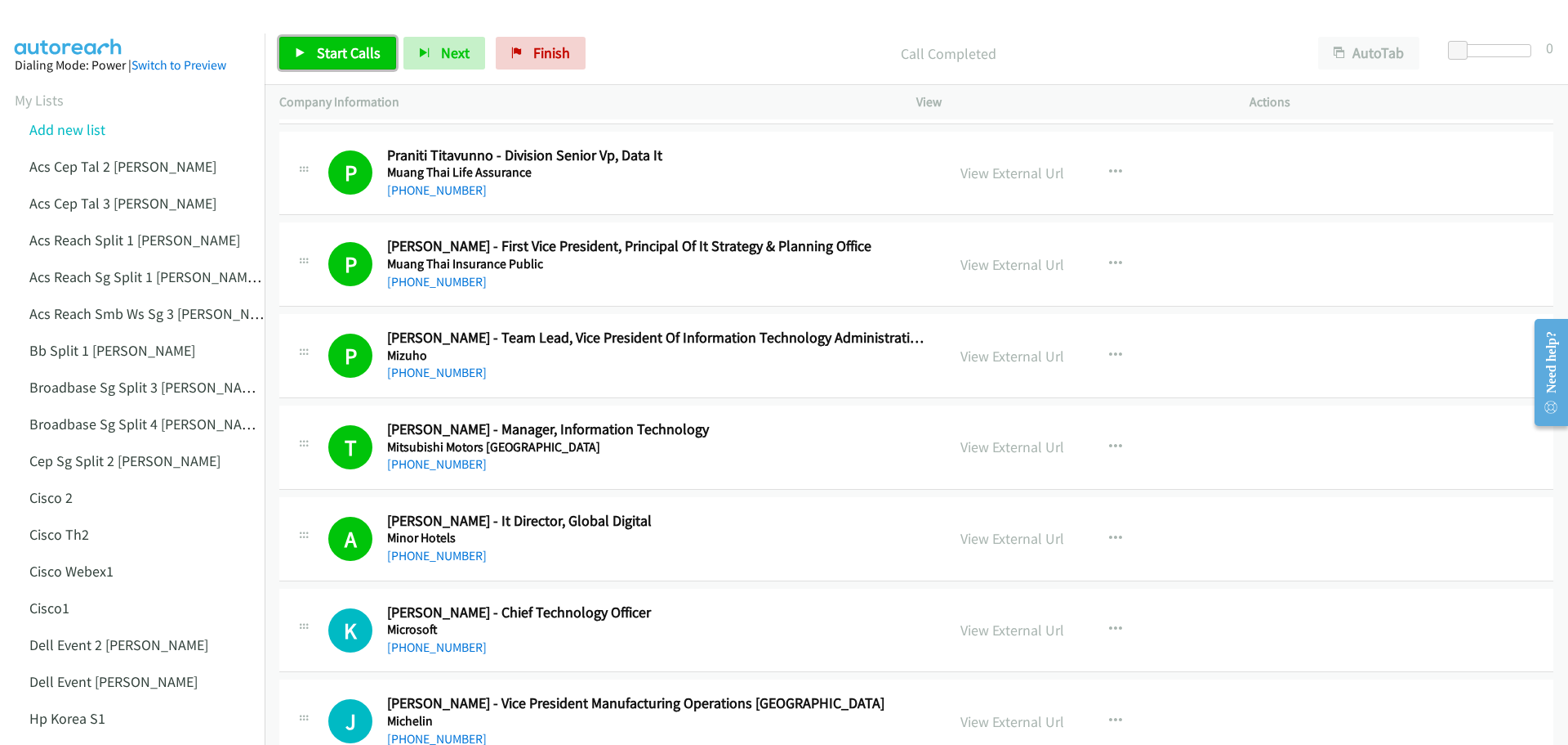
click at [337, 53] on span "Start Calls" at bounding box center [349, 53] width 64 height 19
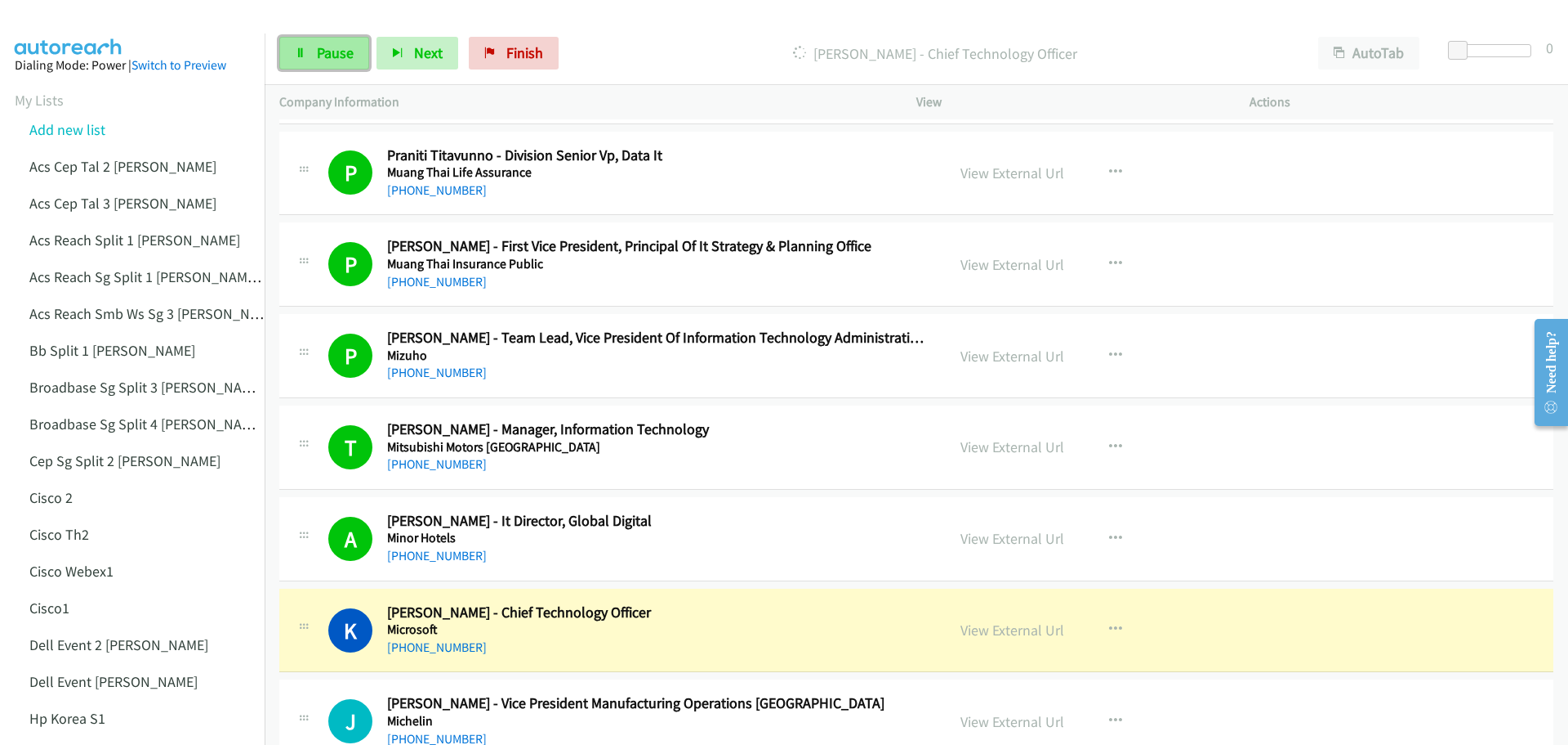
click at [323, 43] on span "Pause" at bounding box center [335, 53] width 37 height 19
